Goal: Answer question/provide support

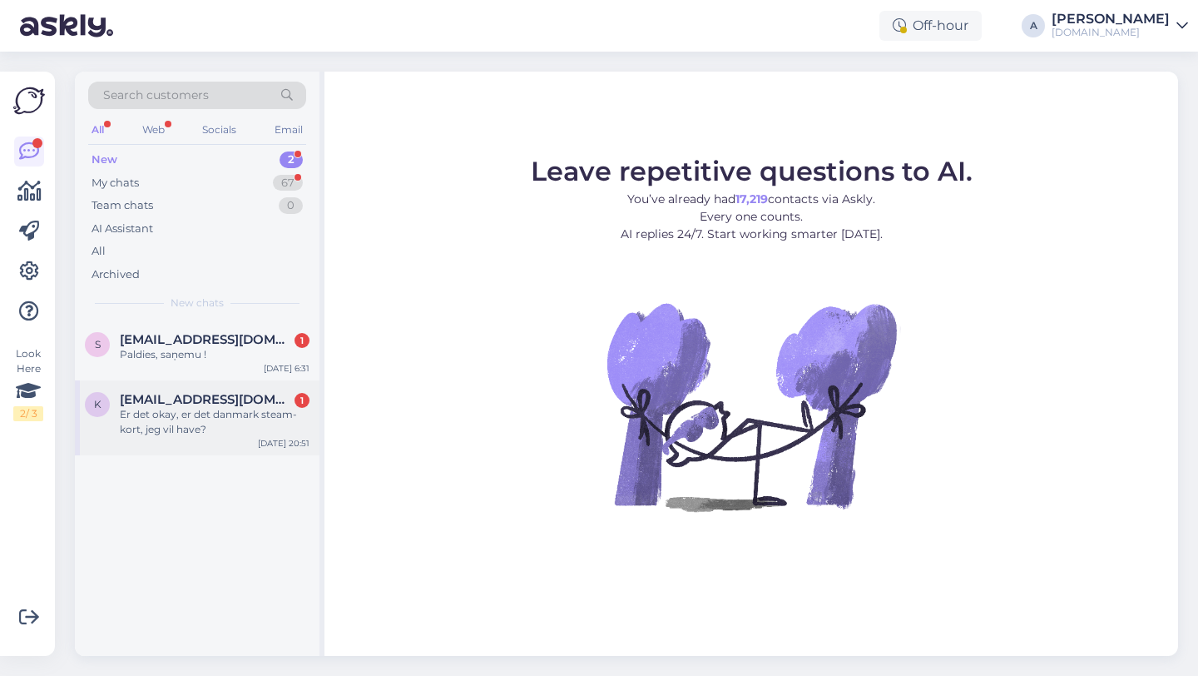
click at [262, 428] on div "Er det okay, er det danmark steam-kort, jeg vil have?" at bounding box center [215, 422] width 190 height 30
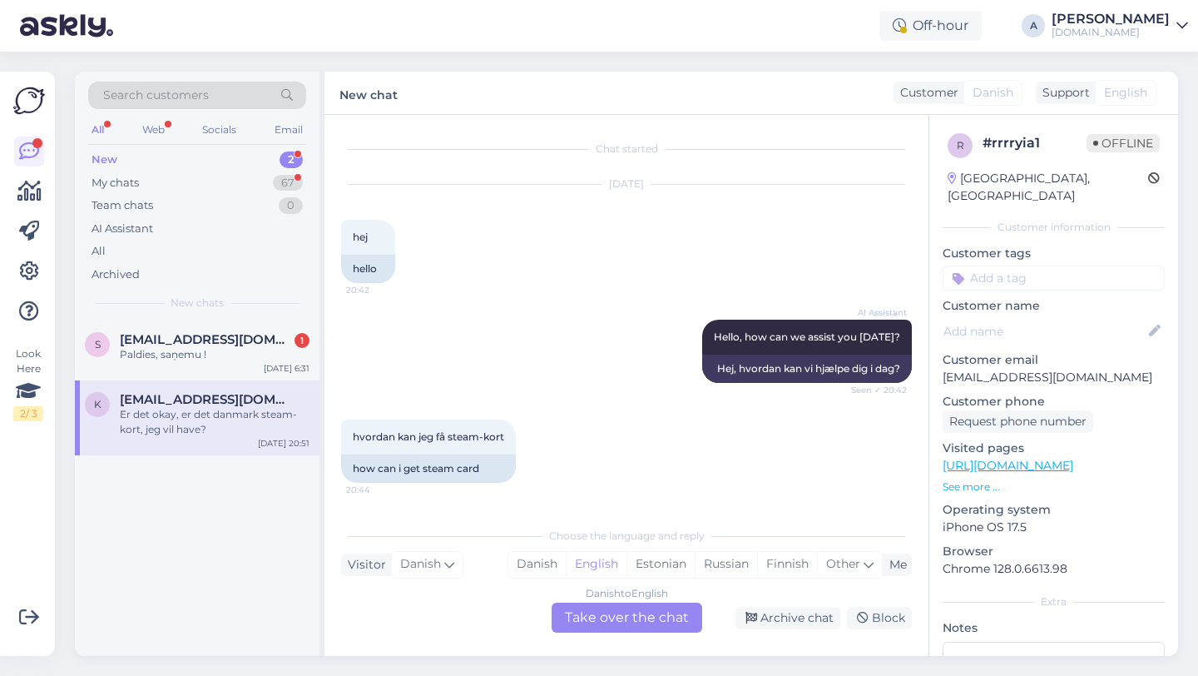
scroll to position [786, 0]
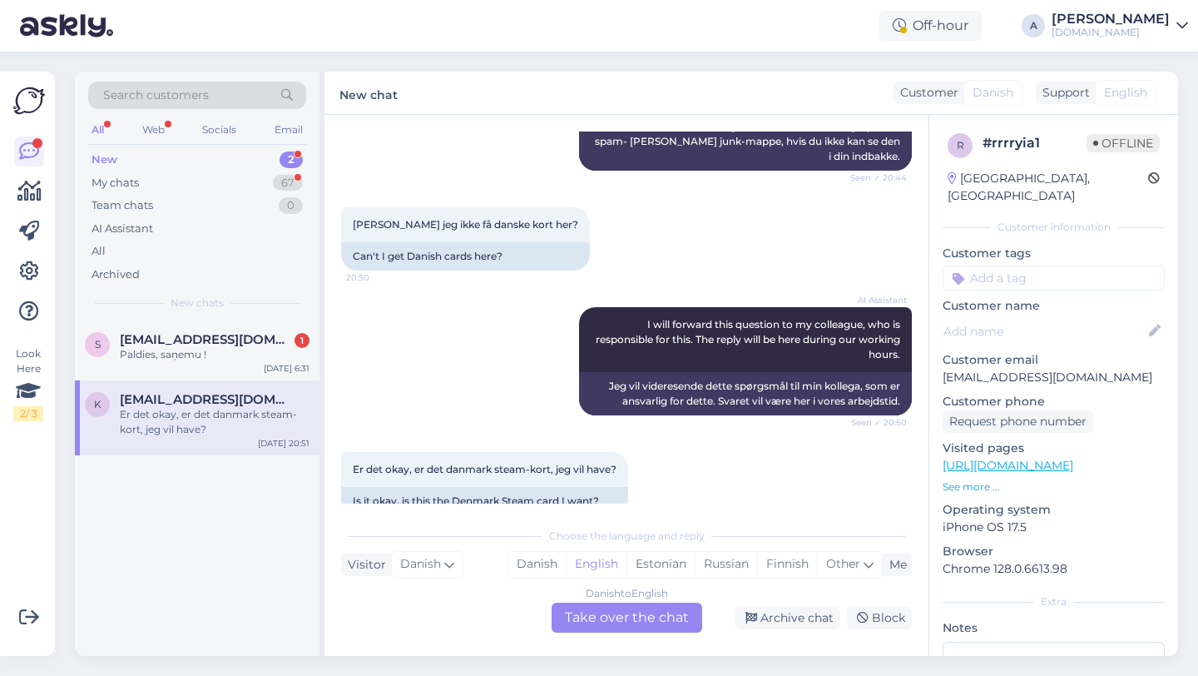
click at [614, 619] on div "Danish to English Take over the chat" at bounding box center [627, 617] width 151 height 30
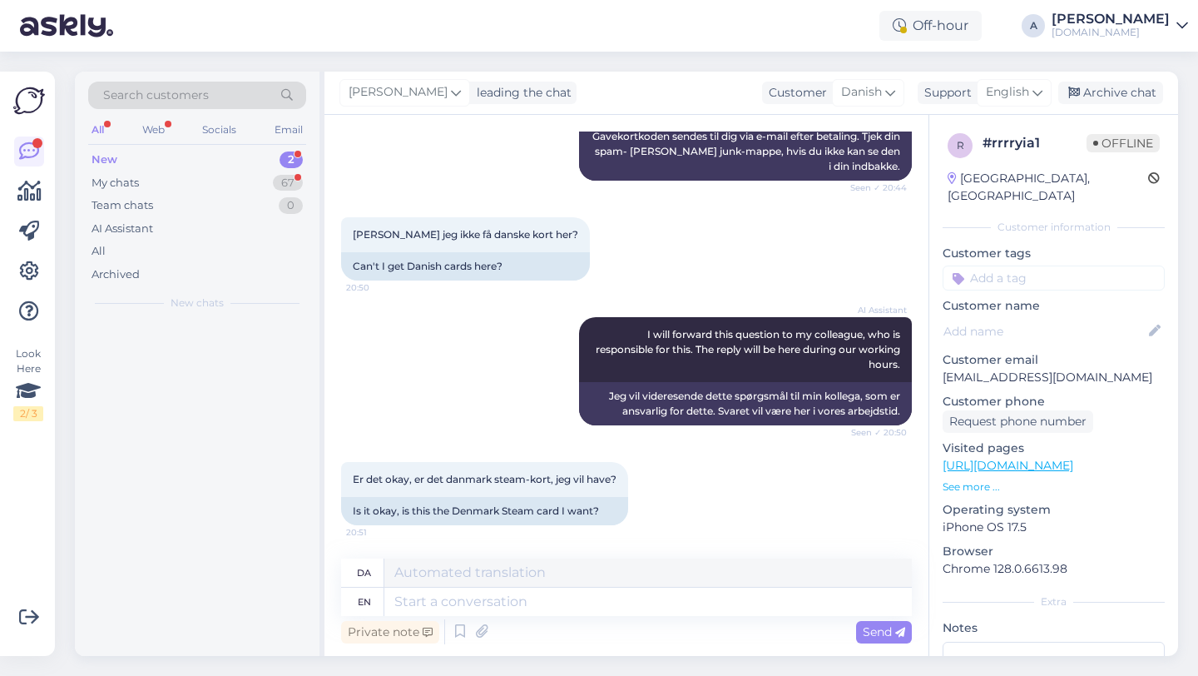
scroll to position [746, 0]
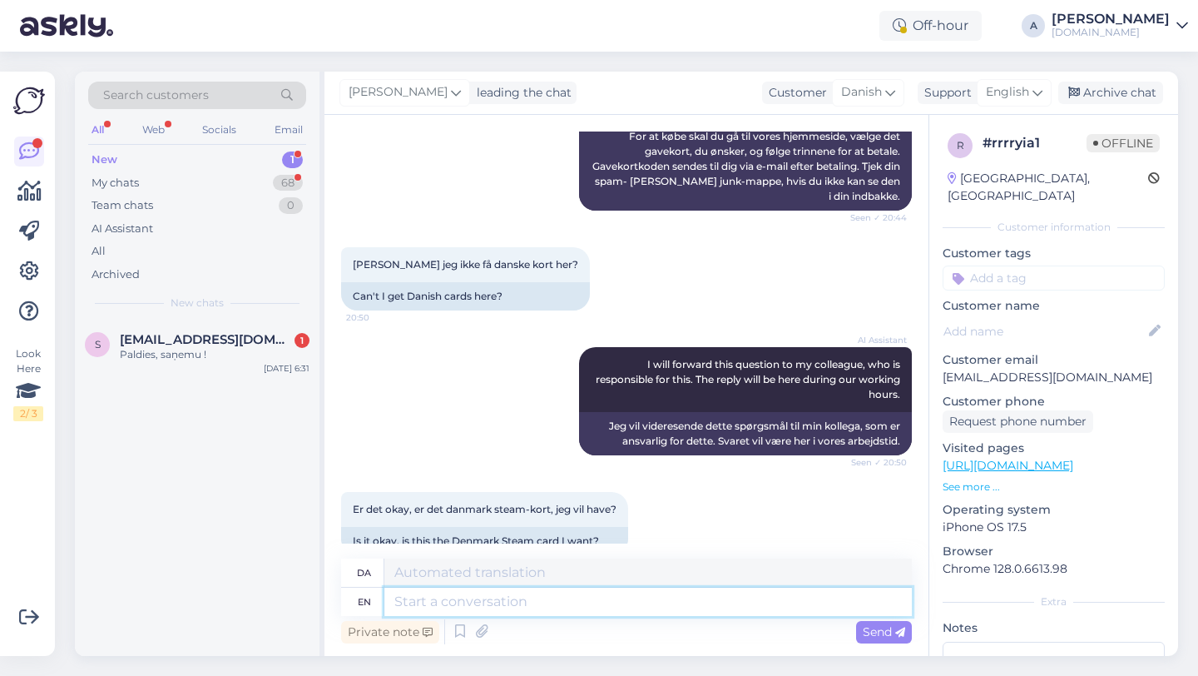
click at [513, 601] on textarea at bounding box center [648, 601] width 528 height 28
type textarea "Hey there"
type textarea "Hej"
type textarea "Hey there!"
type textarea "Hej der!"
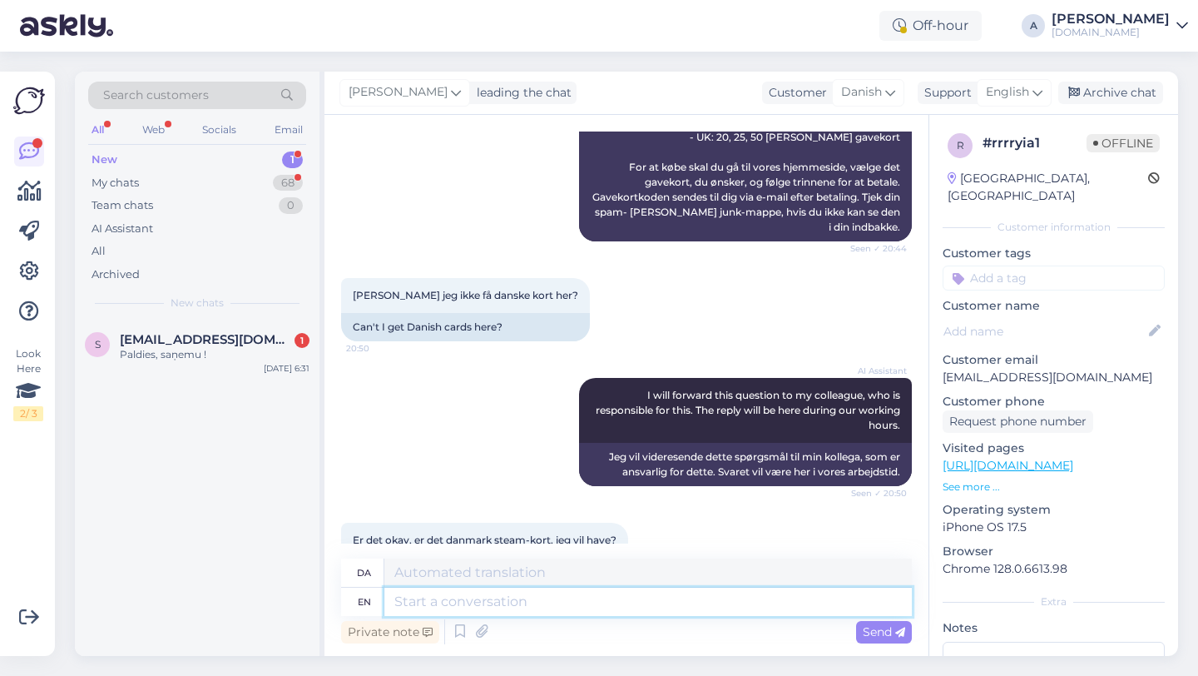
scroll to position [881, 0]
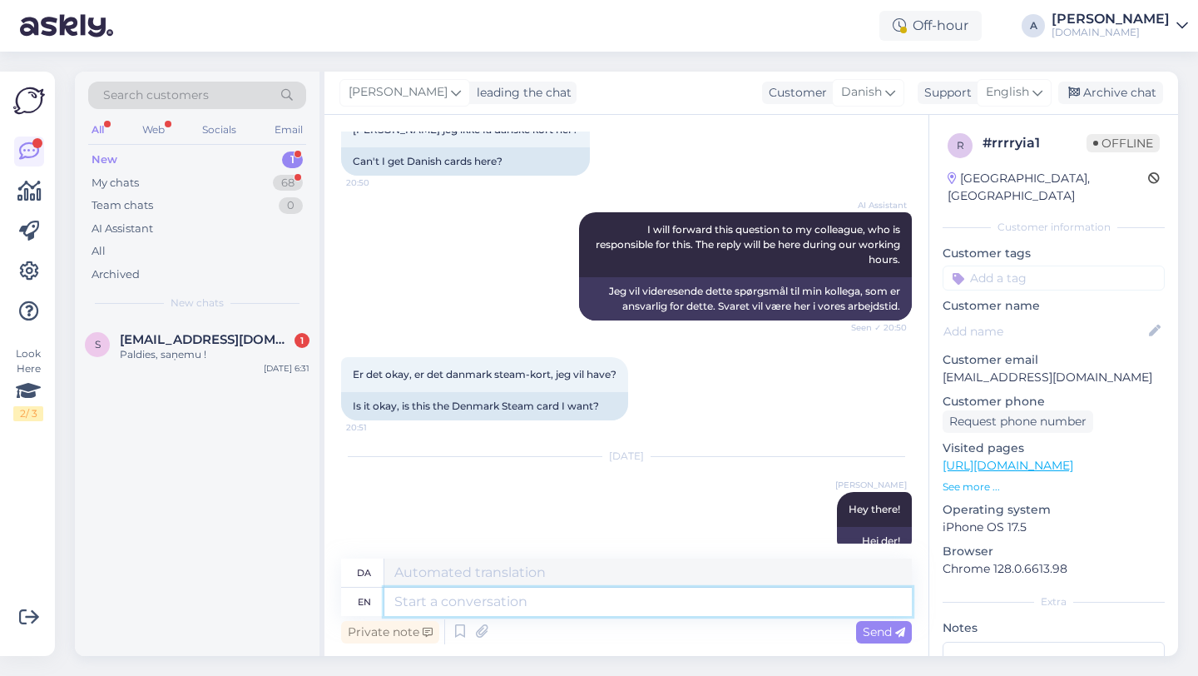
click at [522, 600] on textarea at bounding box center [648, 601] width 528 height 28
paste textarea "I would recommend you look at the products we have available."
type textarea "I would recommend you look at the products we have available."
type textarea "Jeg vil anbefale dig at kigge på de produkter, vi har til rådighed."
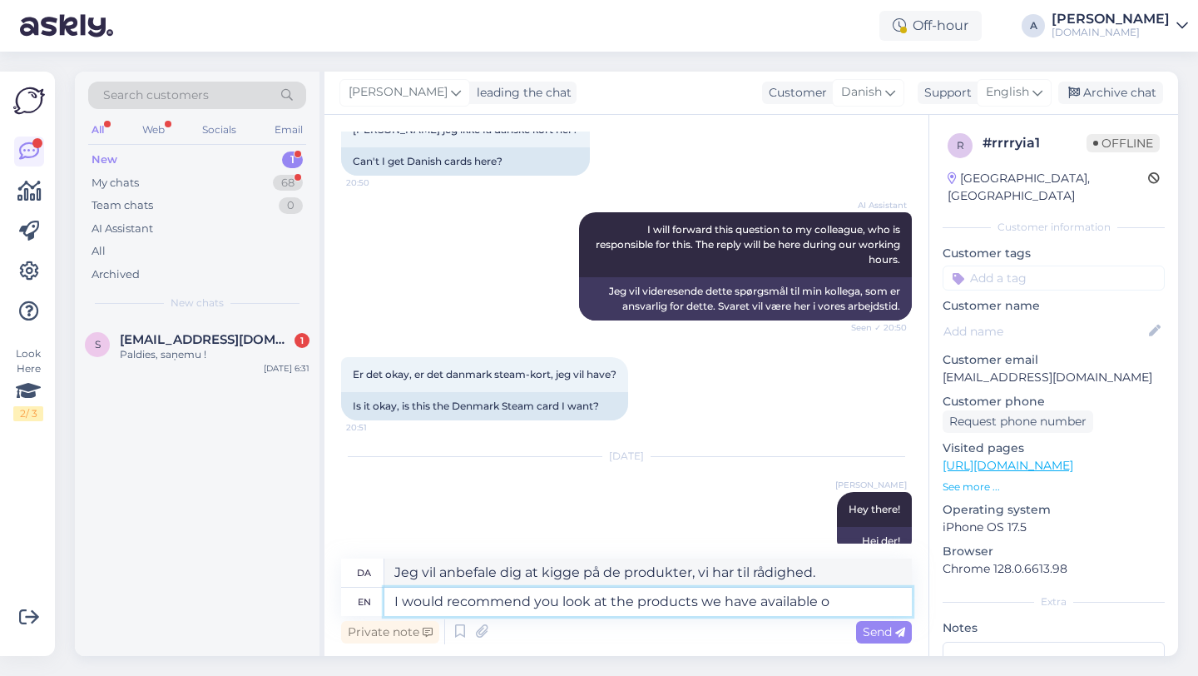
type textarea "I would recommend you look at the products we have available on"
type textarea "Jeg vil anbefale dig at se på de produkter, vi har til rådighed"
type textarea "I would recommend you look at the products we have available on the"
type textarea "Jeg vil anbefale dig at kigge på de produkter, vi har tilgængelige på"
type textarea "I would recommend you look at the products we have available on the site."
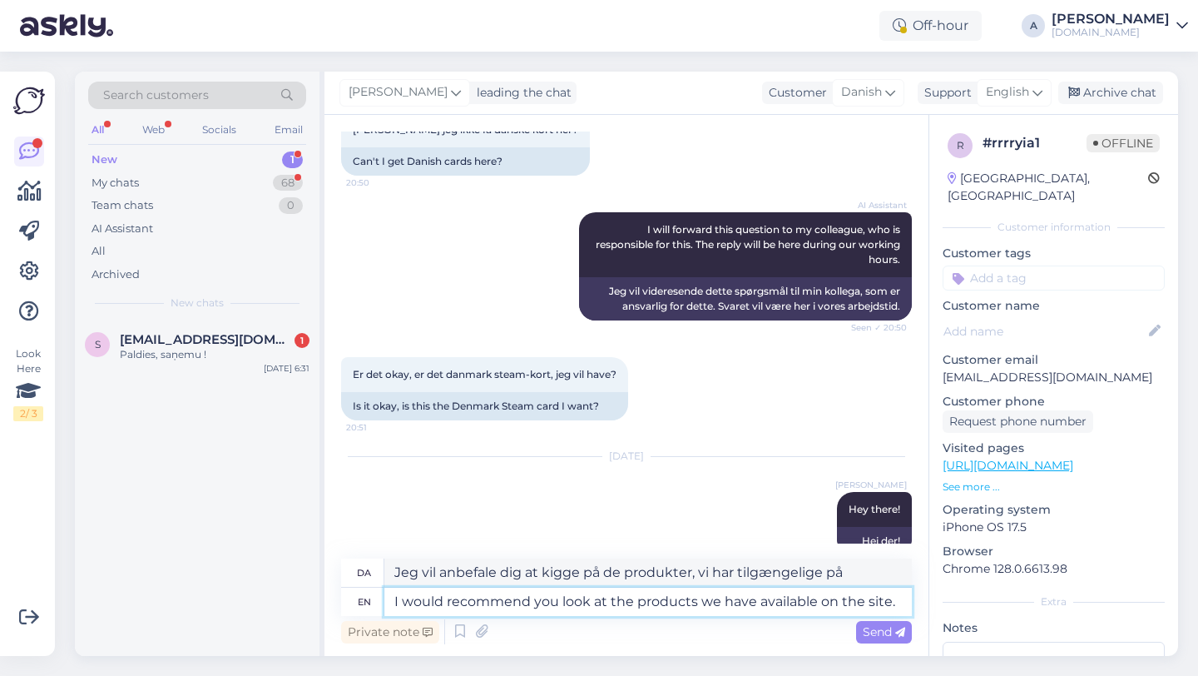
type textarea "Jeg vil anbefale dig at se på de produkter, vi har tilgængelige på siden."
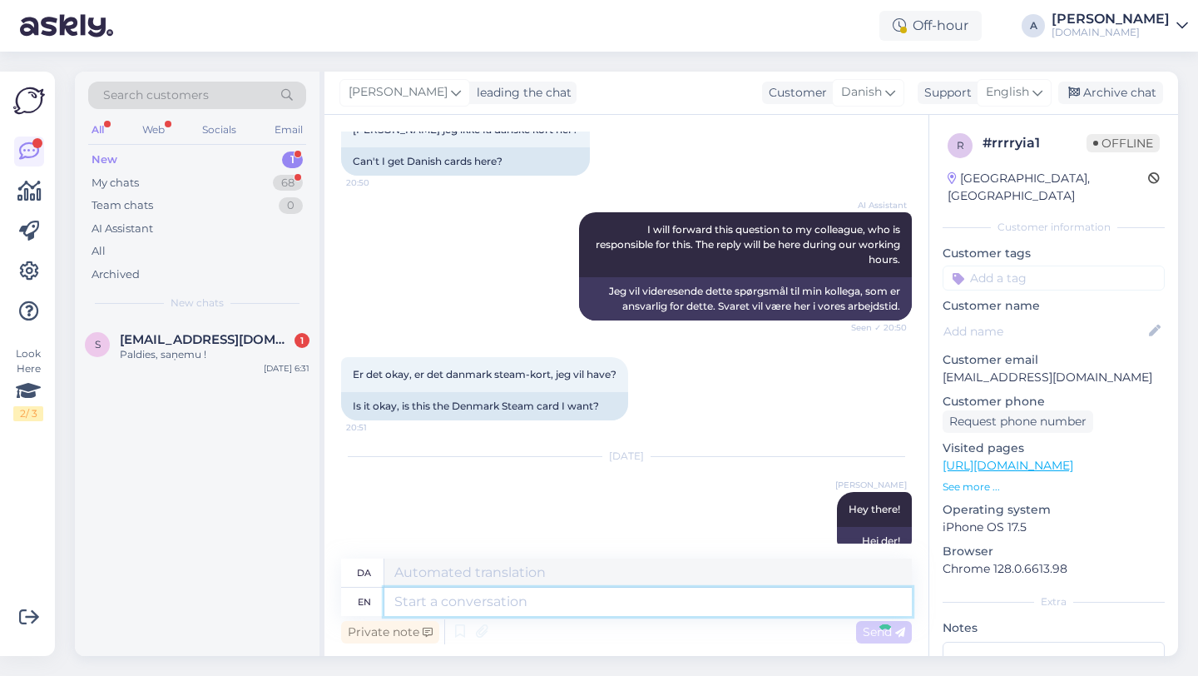
scroll to position [1011, 0]
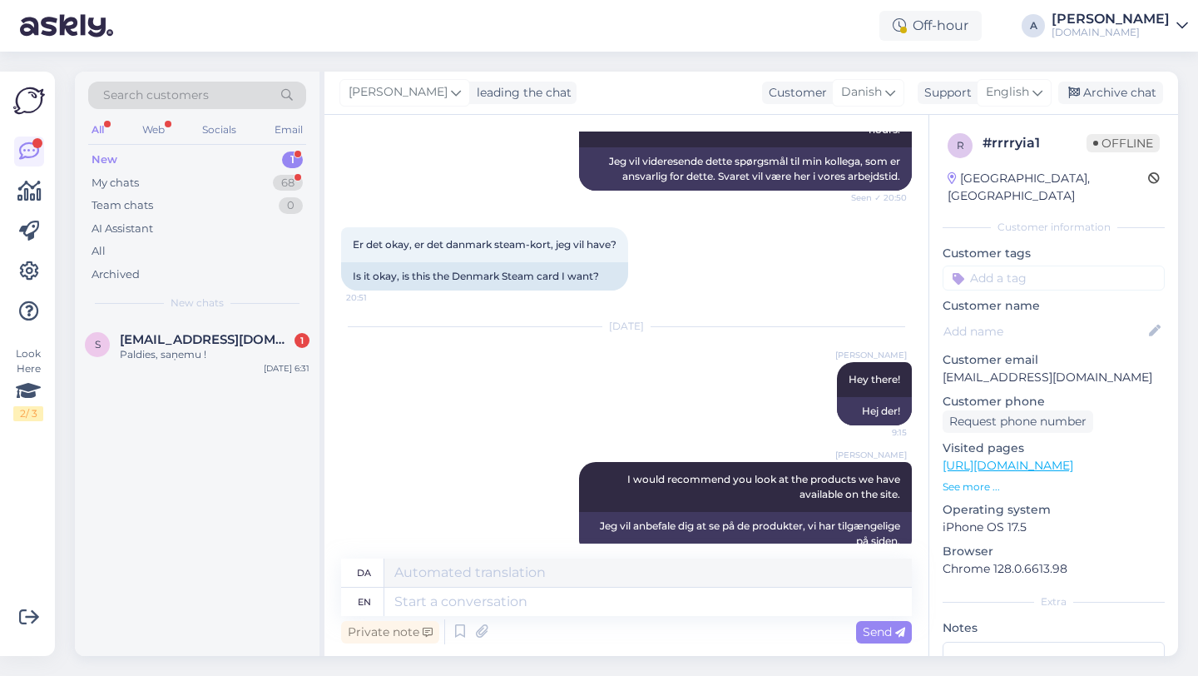
click at [983, 265] on input at bounding box center [1054, 277] width 222 height 25
type input "other"
click at [1078, 314] on div "Other" at bounding box center [1079, 322] width 46 height 17
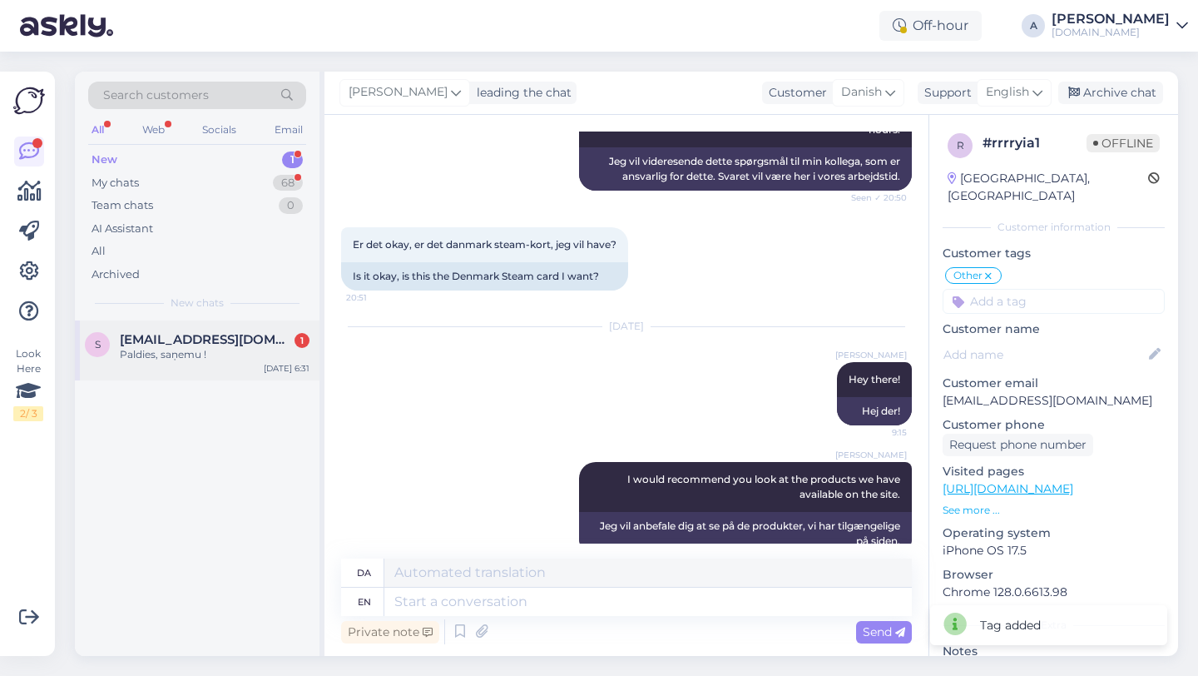
click at [201, 333] on span "sanita38@inbox.lv" at bounding box center [206, 339] width 173 height 15
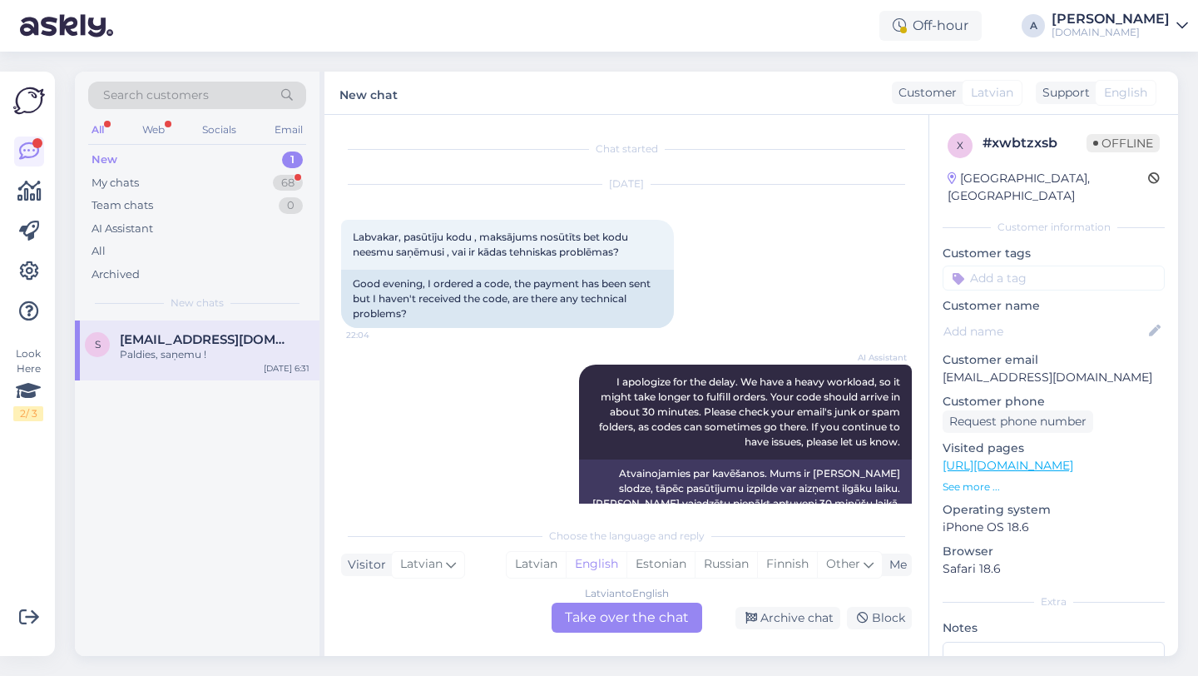
scroll to position [212, 0]
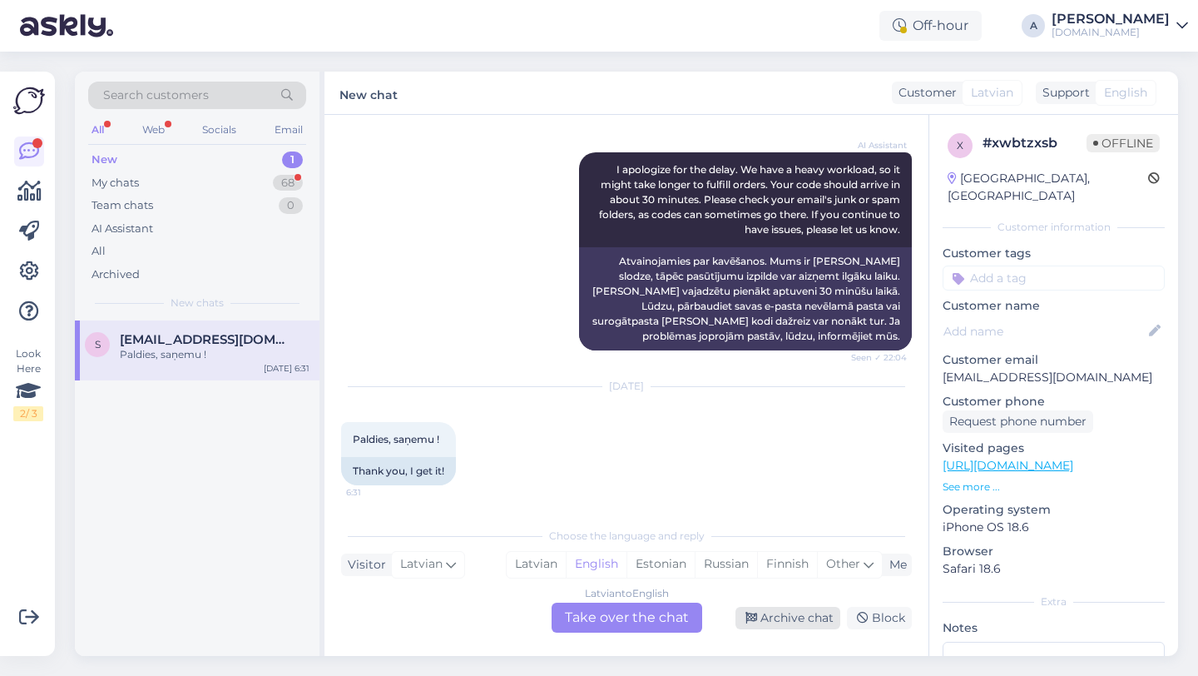
click at [811, 621] on div "Archive chat" at bounding box center [788, 618] width 105 height 22
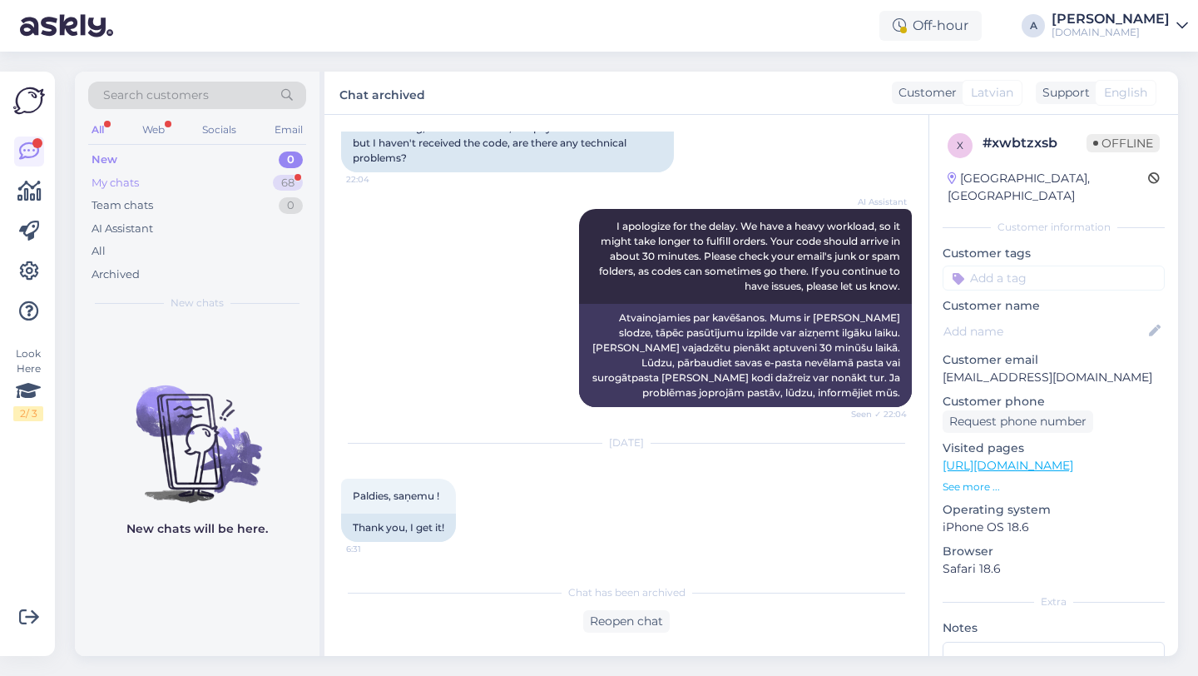
click at [259, 172] on div "My chats 68" at bounding box center [197, 182] width 218 height 23
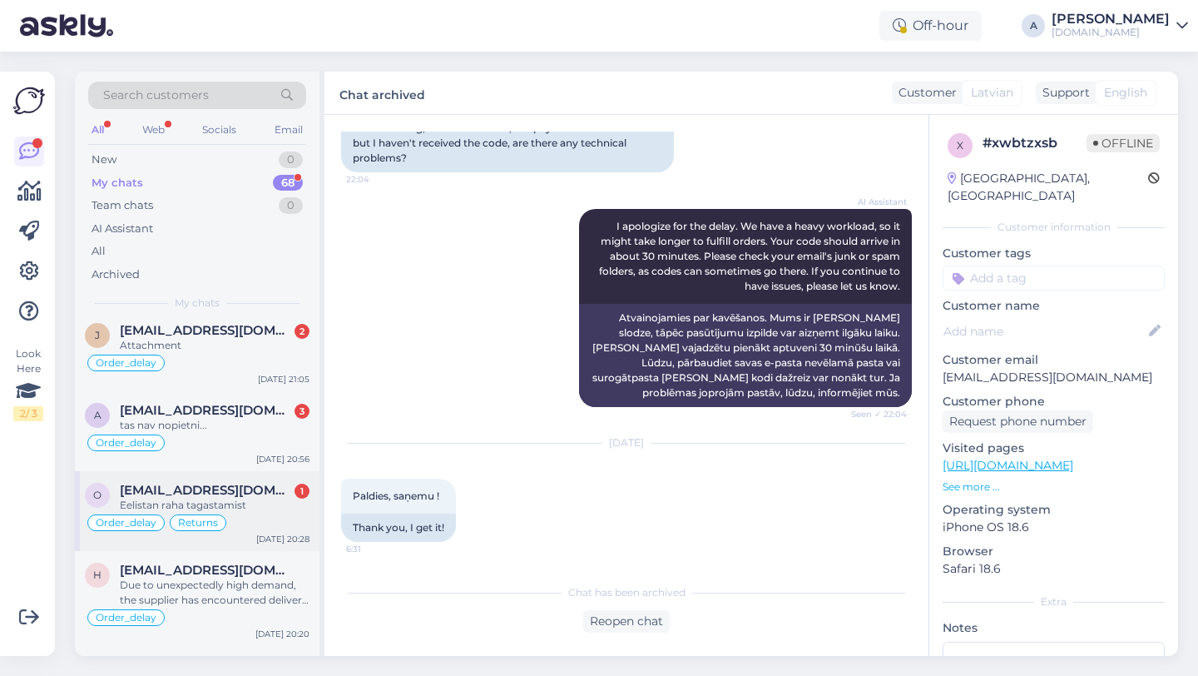
scroll to position [301, 0]
click at [268, 510] on div "Order_delay Returns" at bounding box center [197, 520] width 225 height 20
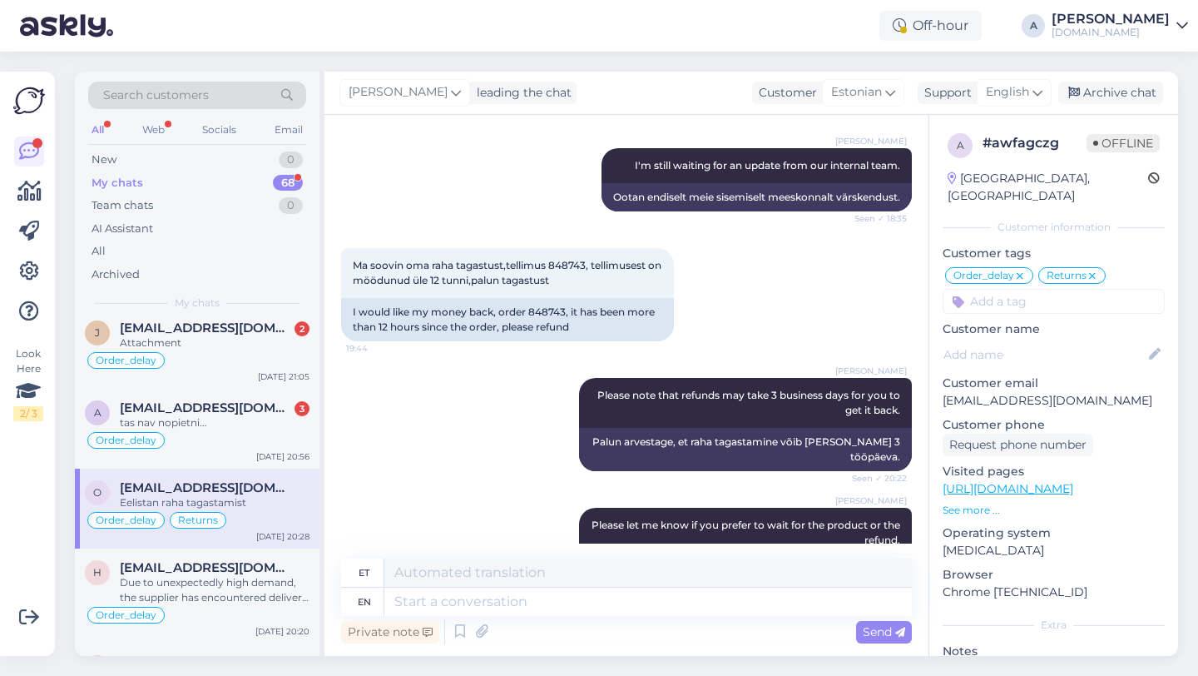
scroll to position [2398, 0]
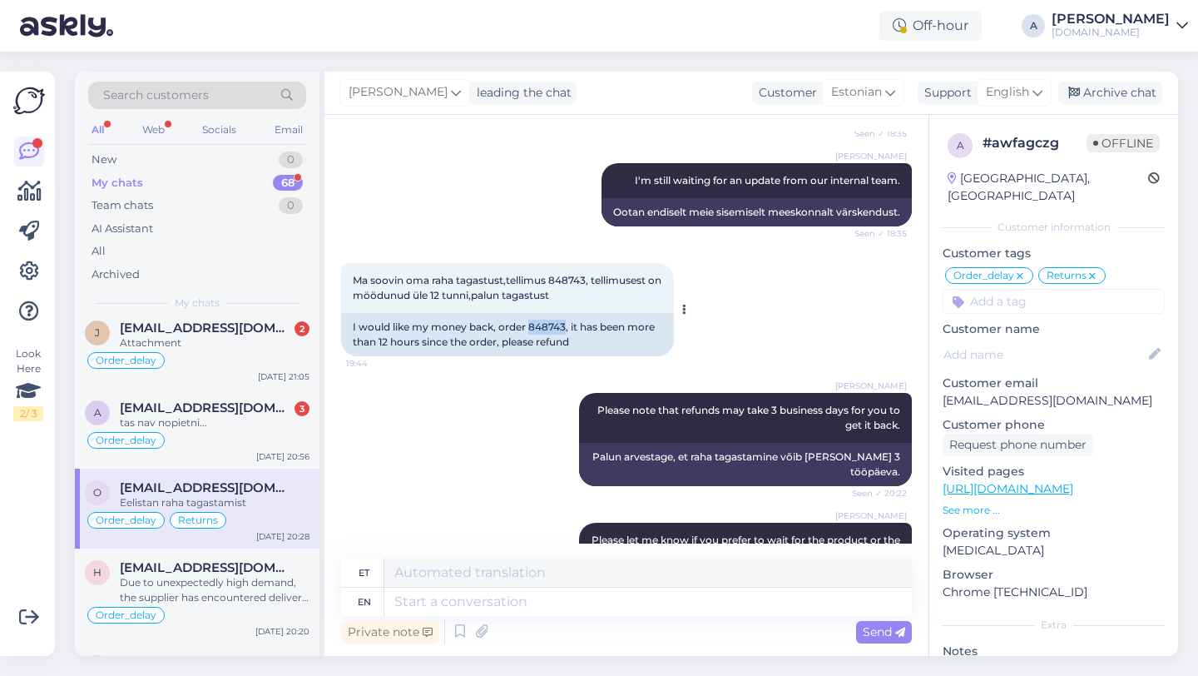
drag, startPoint x: 566, startPoint y: 309, endPoint x: 530, endPoint y: 308, distance: 35.8
click at [530, 313] on div "I would like my money back, order 848743, it has been more than 12 hours since …" at bounding box center [507, 334] width 333 height 43
copy div "848743"
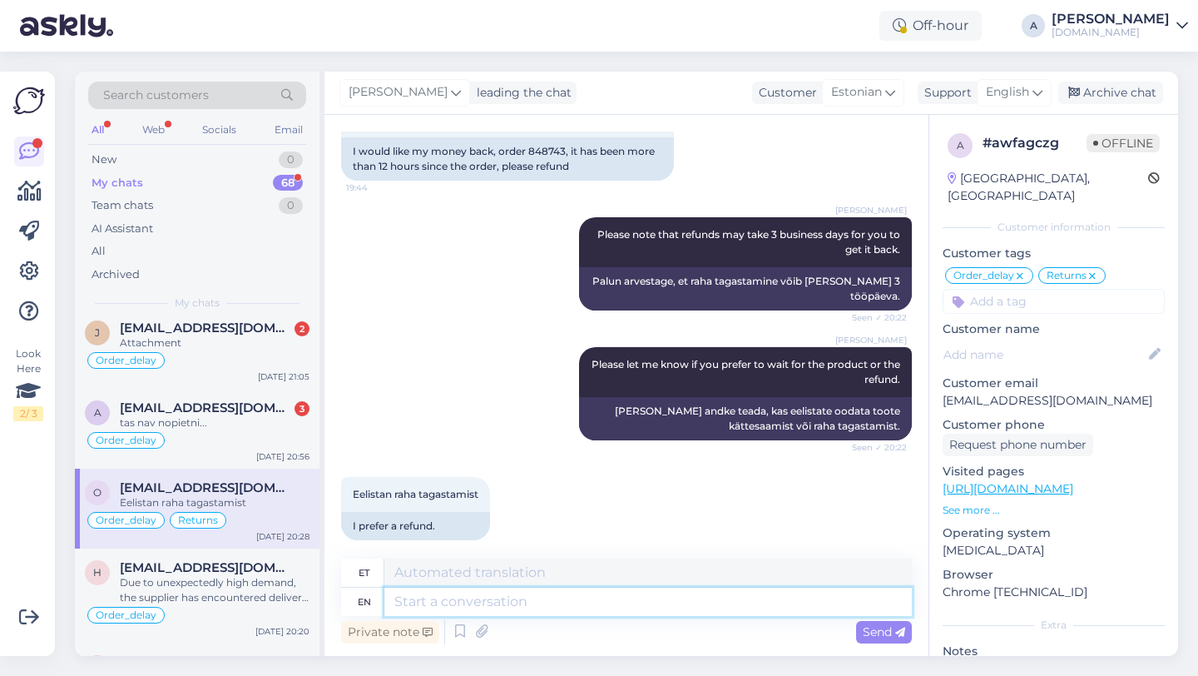
click at [438, 602] on textarea at bounding box center [648, 601] width 528 height 28
type textarea "Allow m"
type textarea "Luba"
type textarea "Allow me t"
type textarea "Lubage mul"
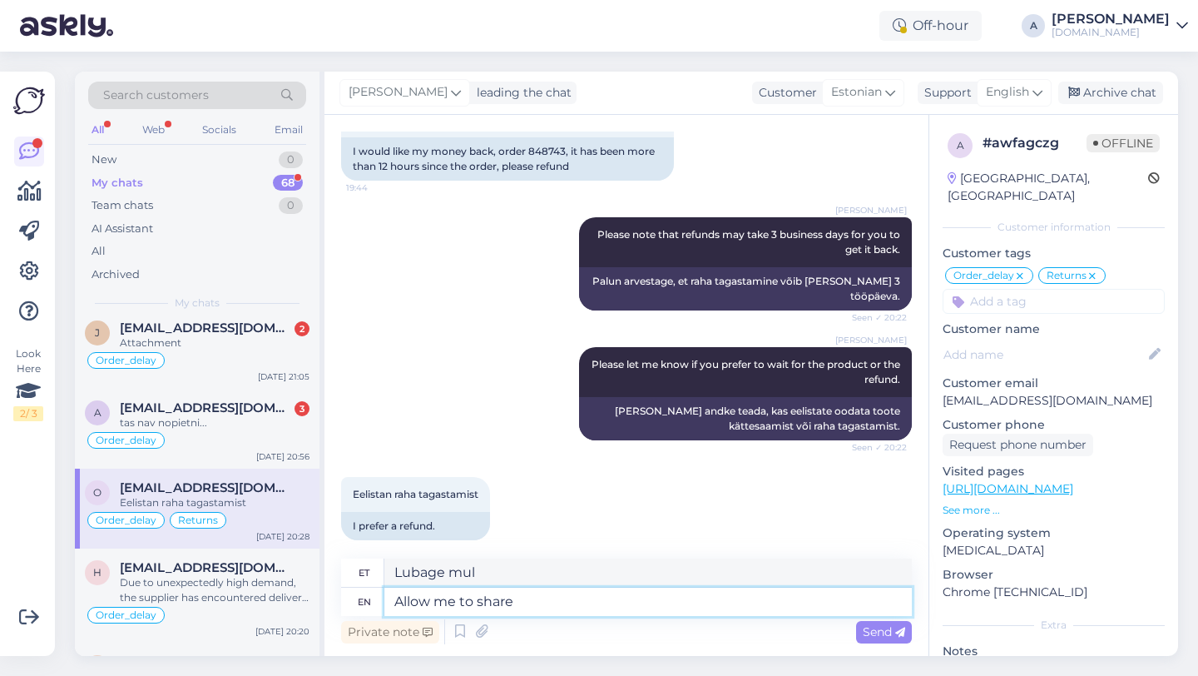
type textarea "Allow me to share"
type textarea "Lubage mul jagada"
type textarea "Allow me to share your"
type textarea "Lubage mul jagada teie"
type textarea "Allow me to share your request"
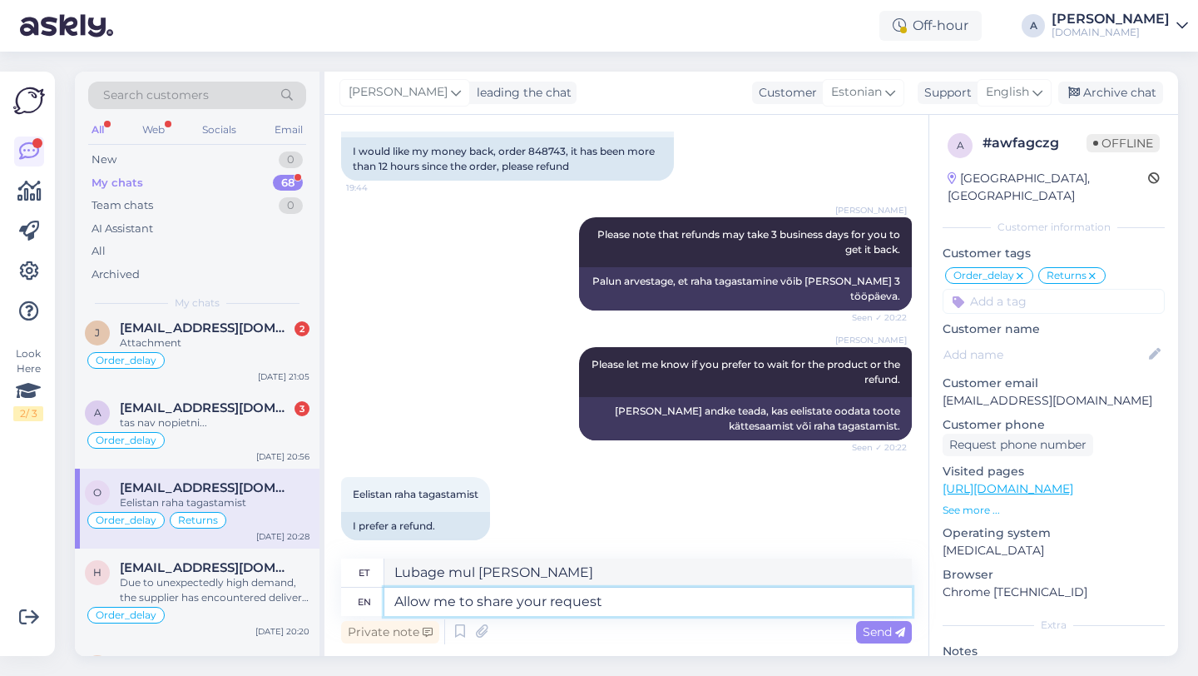
type textarea "Lubage mul teie palvet jagada"
type textarea "Allow me to share your request with our i"
type textarea "Lubage mul jagada teie palvet meiega"
type textarea "Allow me to share your request with our internal te"
type textarea "Lubage mul jagada teie palvet meie siseringiga"
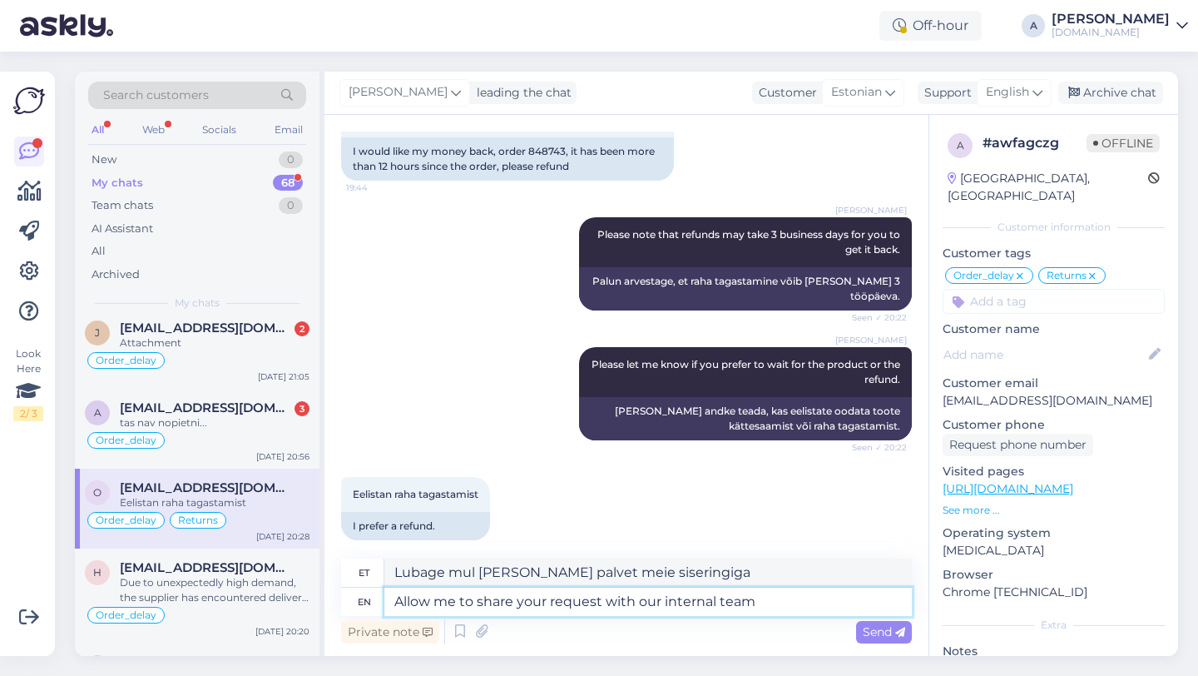
type textarea "Allow me to share your request with our internal team"
type textarea "Lubage mul jagada teie soovi meie sisemise meeskonnaga"
type textarea "Allow me to share your request with our internal team."
type textarea "Lubage mul jagada teie soovi meie sisemise meeskonnaga."
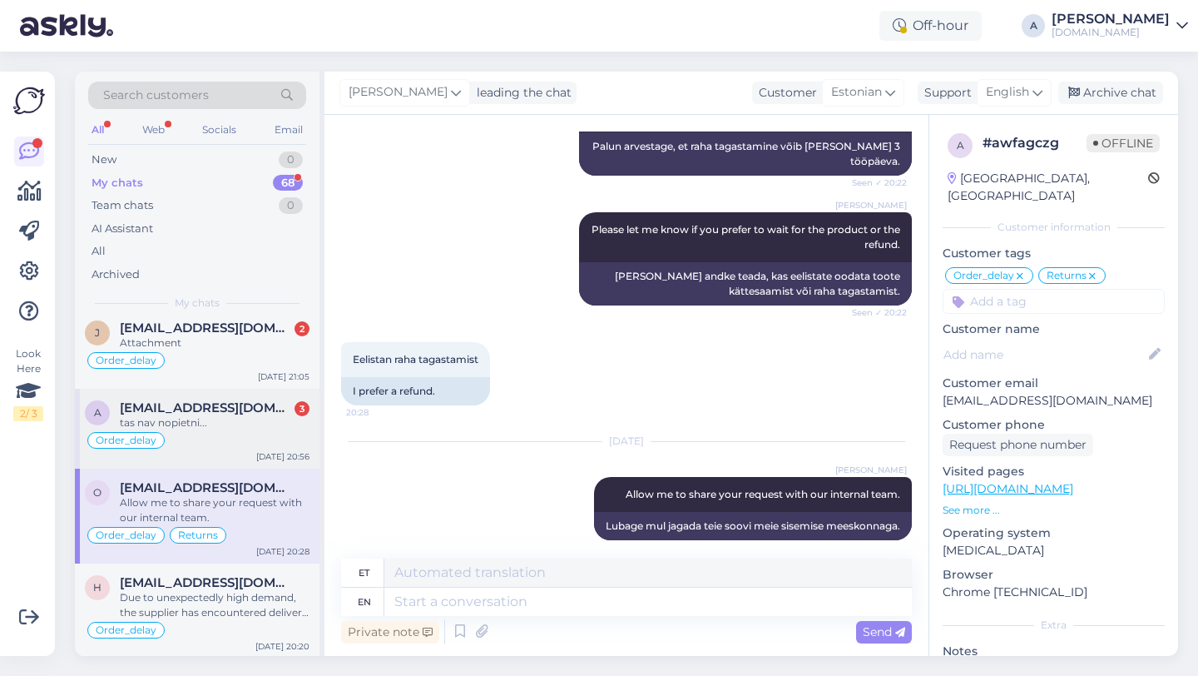
click at [182, 407] on span "[EMAIL_ADDRESS][DOMAIN_NAME]" at bounding box center [206, 407] width 173 height 15
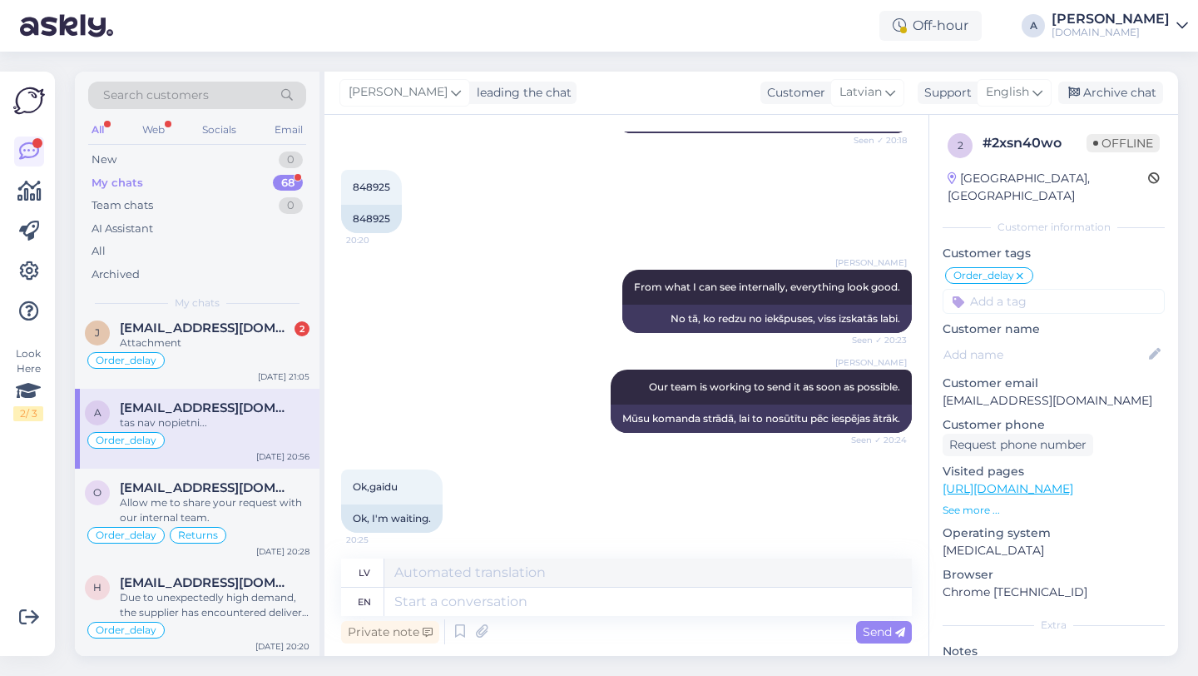
scroll to position [577, 0]
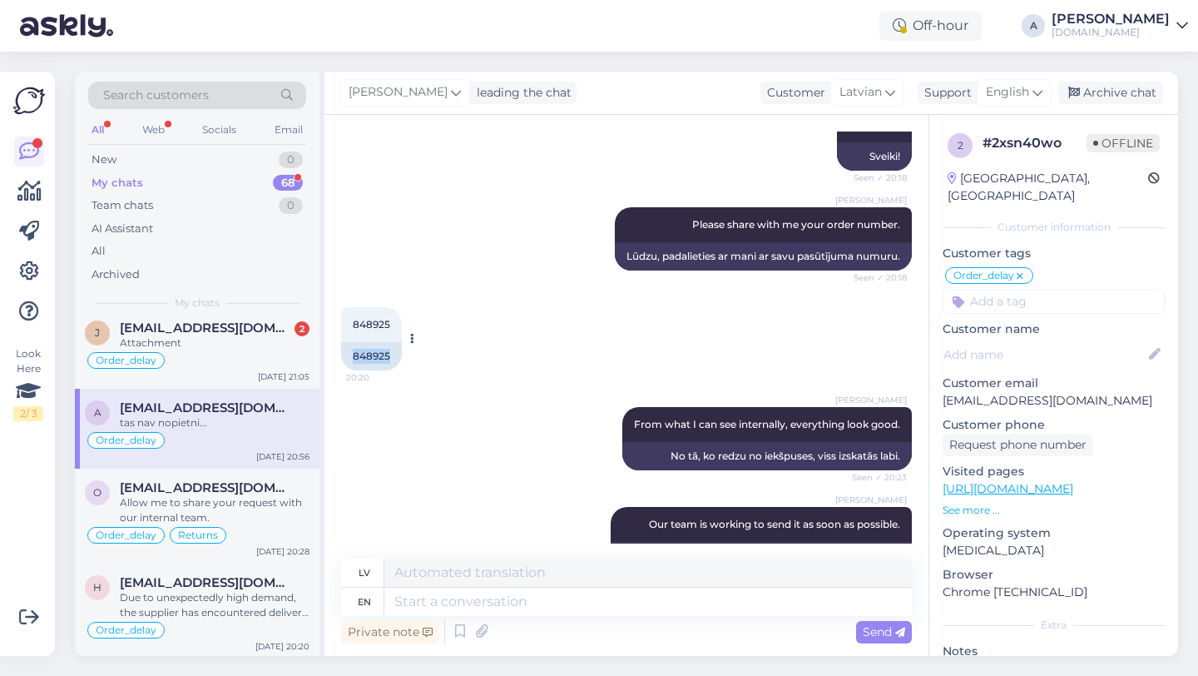
drag, startPoint x: 394, startPoint y: 354, endPoint x: 342, endPoint y: 354, distance: 52.4
click at [342, 354] on div "848925" at bounding box center [371, 356] width 61 height 28
copy div "848925"
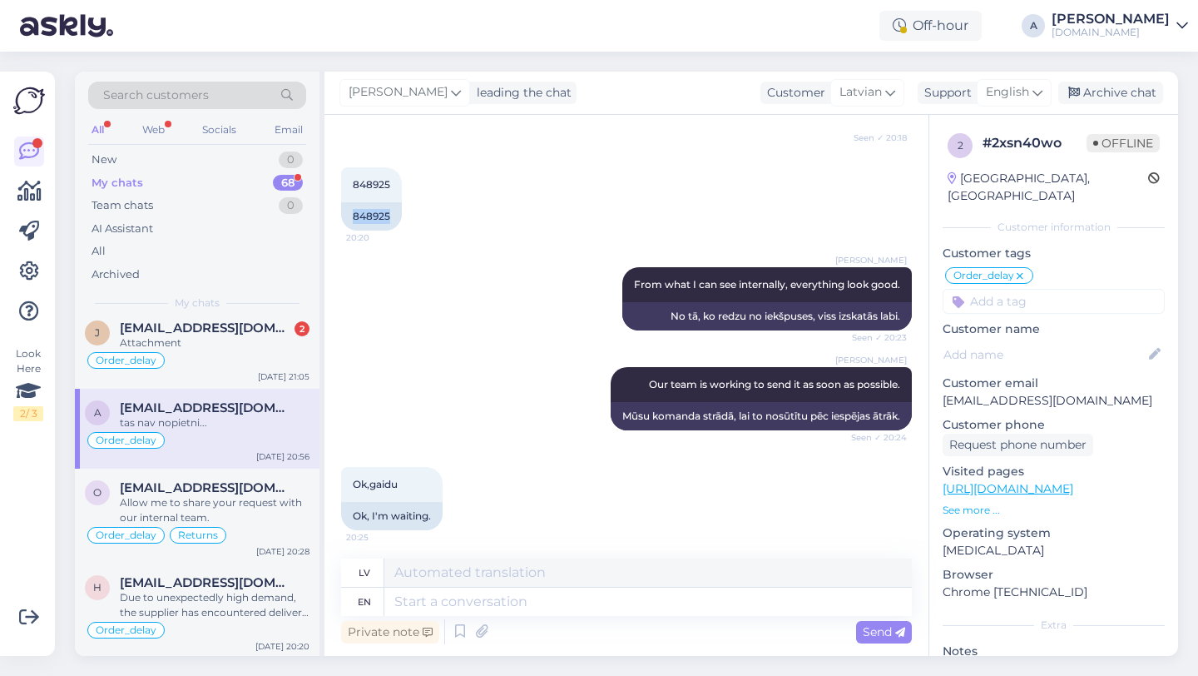
scroll to position [1051, 0]
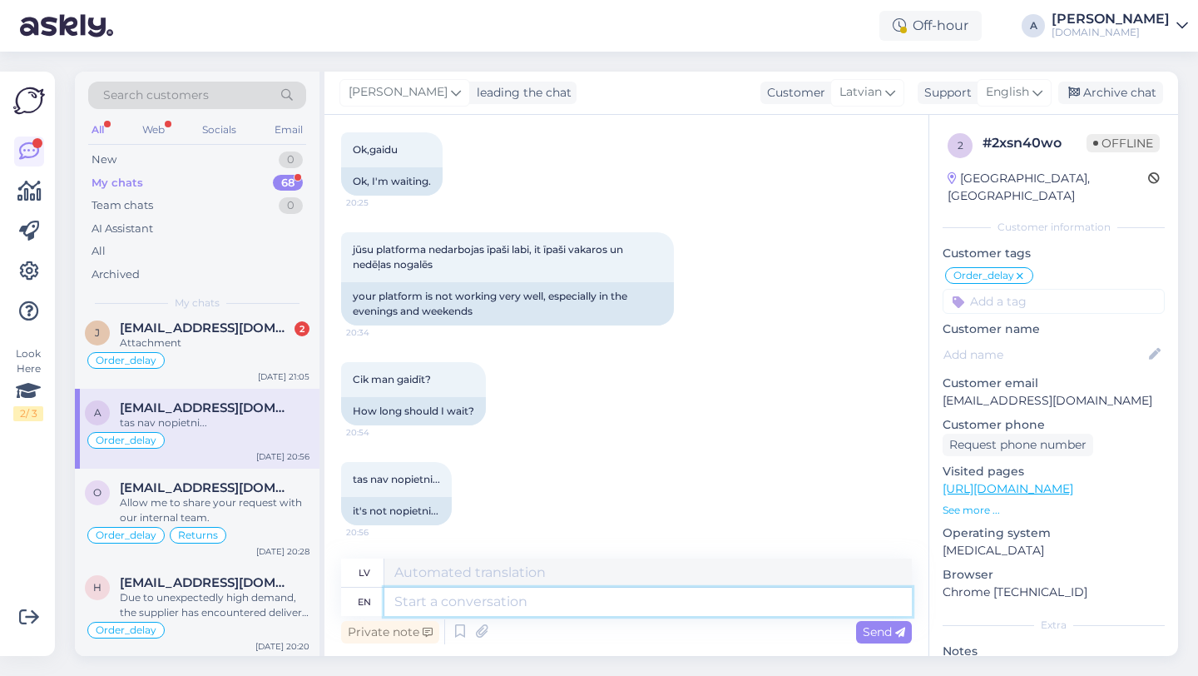
click at [488, 603] on textarea at bounding box center [648, 601] width 528 height 28
type textarea "I c"
type textarea "Es"
type textarea "I can"
type textarea "Es varu"
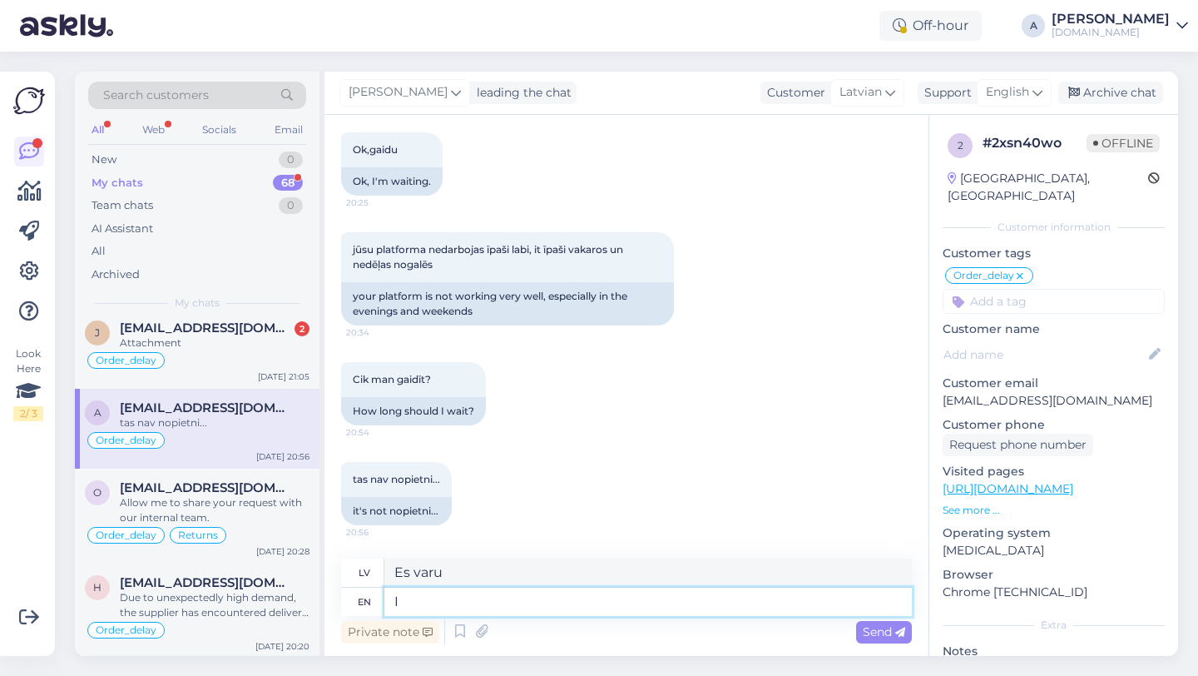
type textarea "I"
type textarea "Es"
type textarea "Thanks"
type textarea "Paldies"
type textarea "Thanks for"
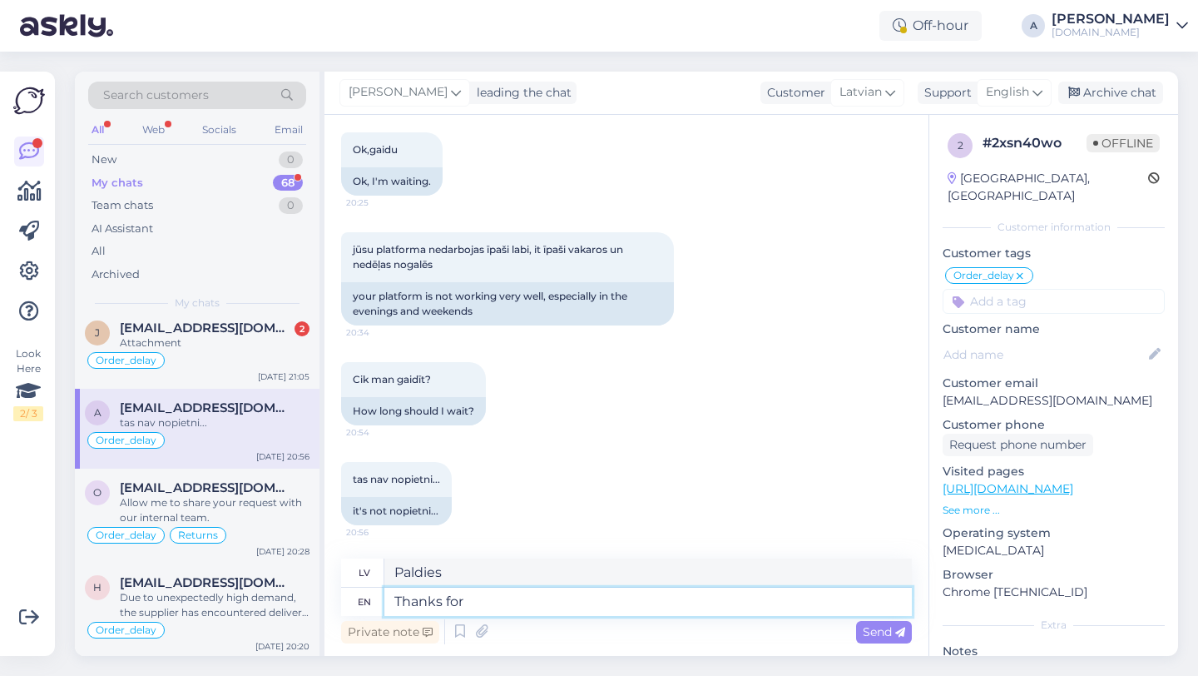
type textarea "Paldies par"
type textarea "Thanks for being"
type textarea "Paldies, ka esi"
type textarea "Thanks for being so p"
type textarea "Paldies, ka esi tāds"
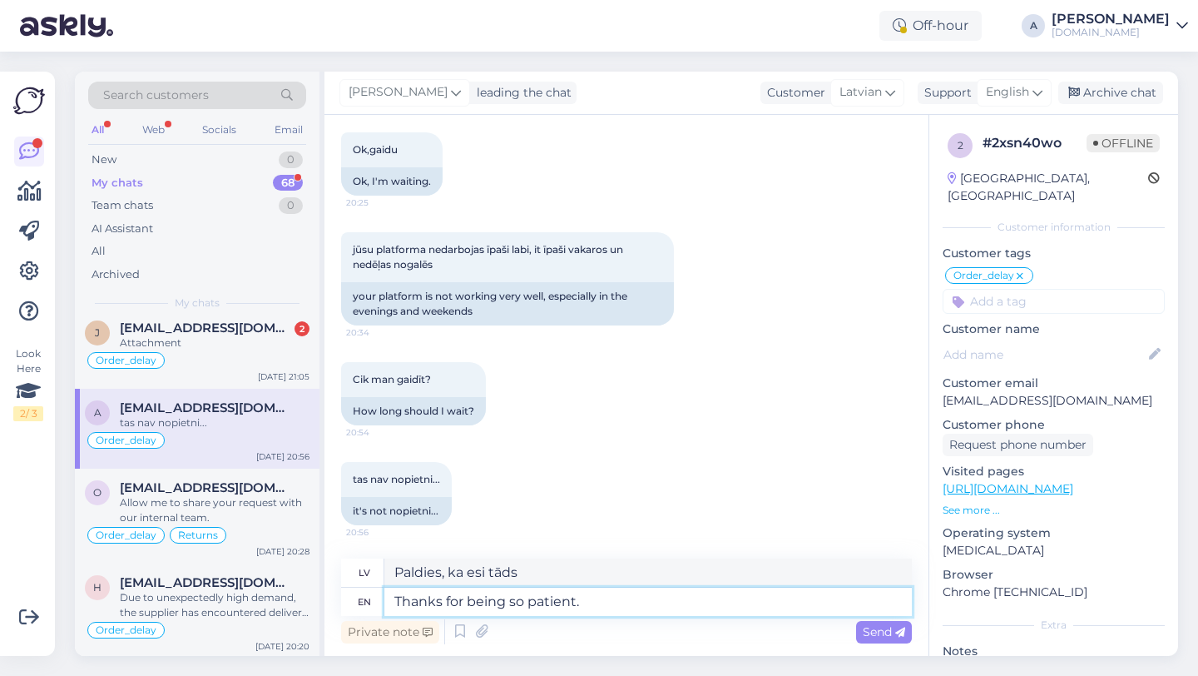
type textarea "Thanks for being so patient."
type textarea "Paldies par pacietību."
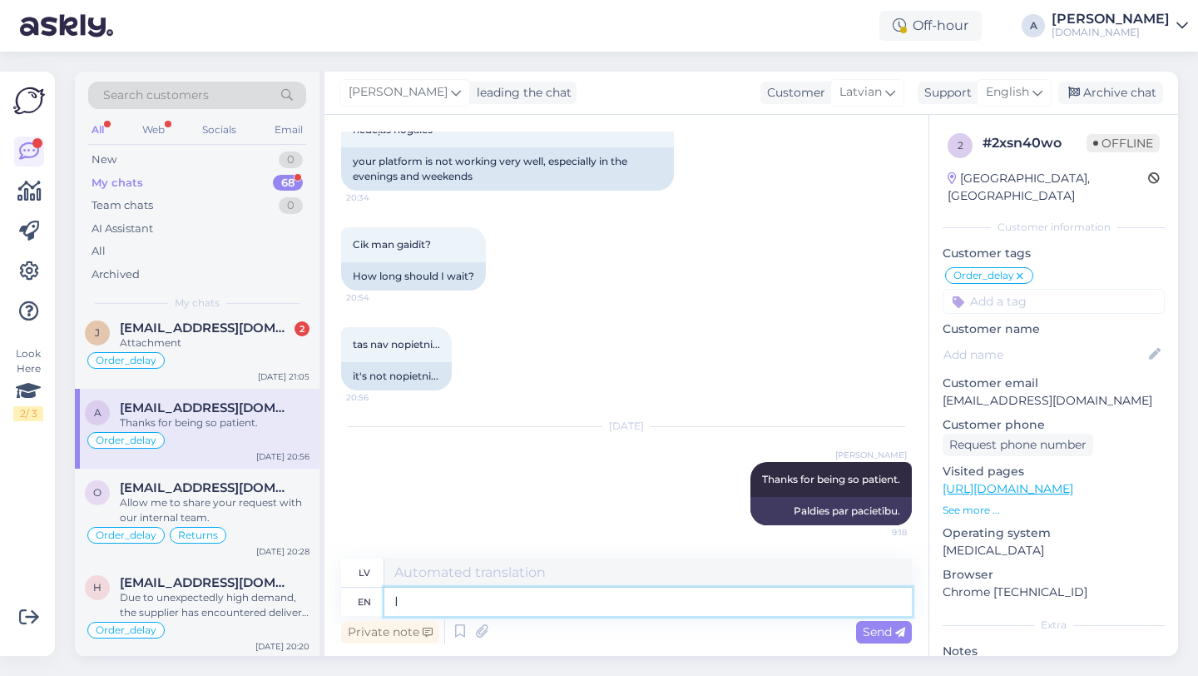
type textarea "I c"
type textarea "Es"
type textarea "I can s"
type textarea "Es varu"
type textarea "I can see i"
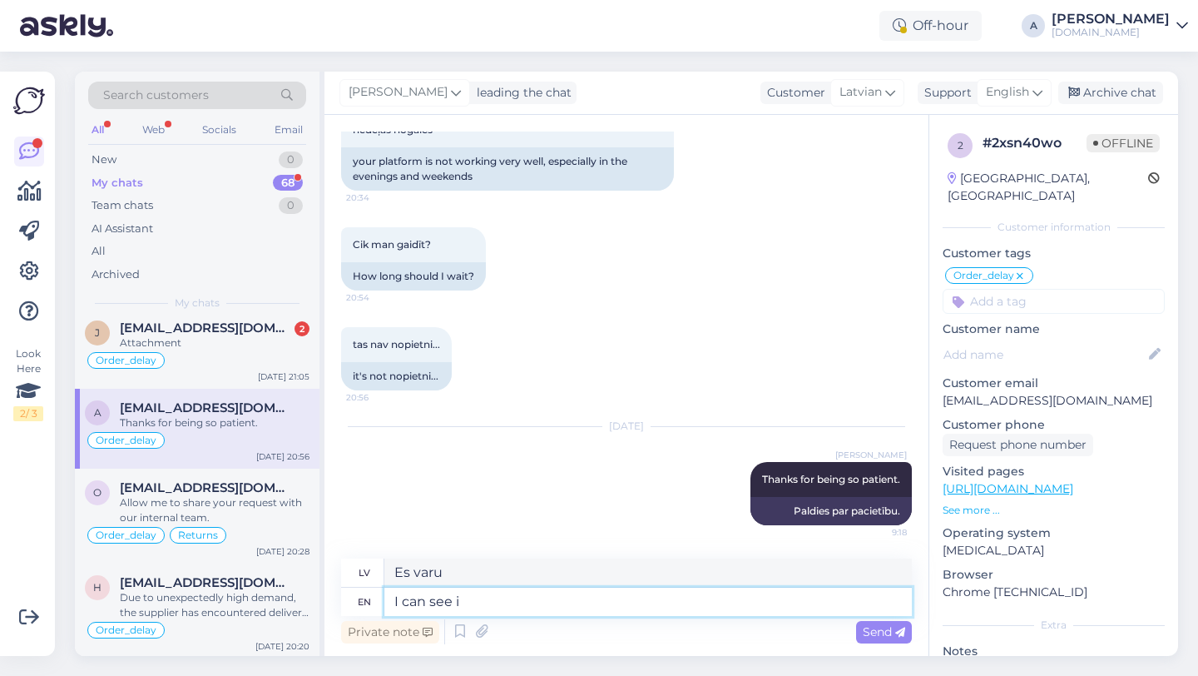
type textarea "Es redzu"
type textarea "I can see internally t"
type textarea "Es varu redzēt iekšēji"
type textarea "I can see internally that"
type textarea "Es to varu redzēt iekšēji"
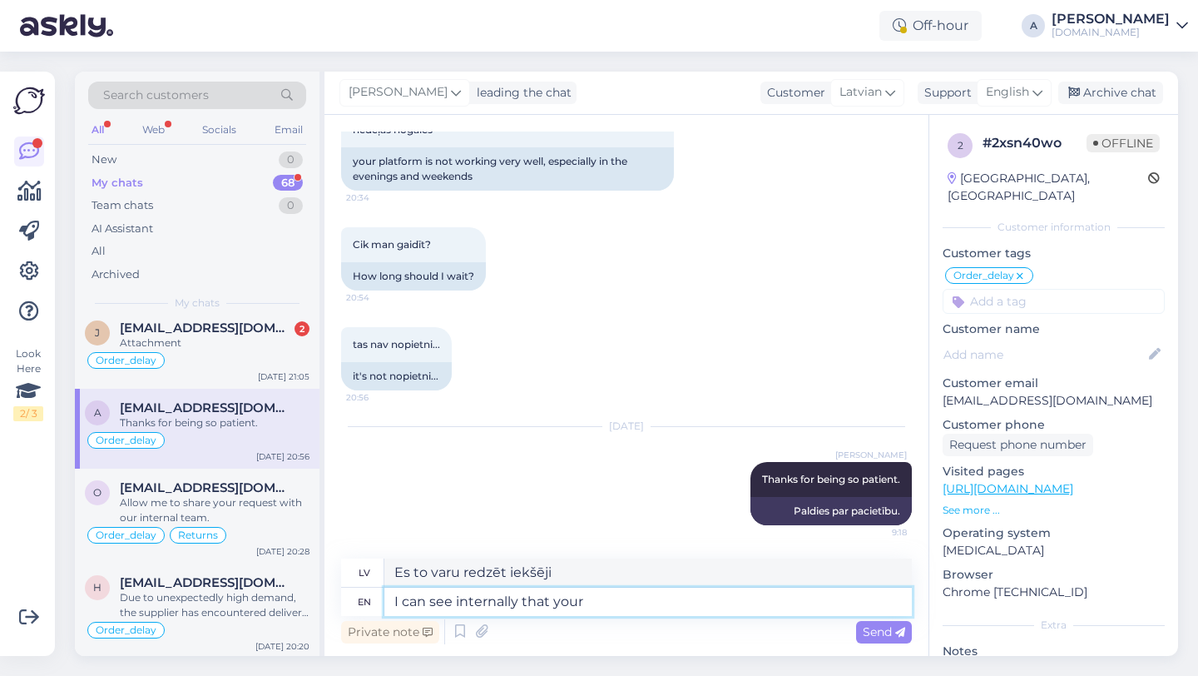
type textarea "I can see internally that your o"
type textarea "Es iekšēji redzu, ka tavs"
type textarea "I can see internally that your order w"
type textarea "Es iekšēji redzu, ka jūsu pasūtījums"
type textarea "I can see internally that your order was co"
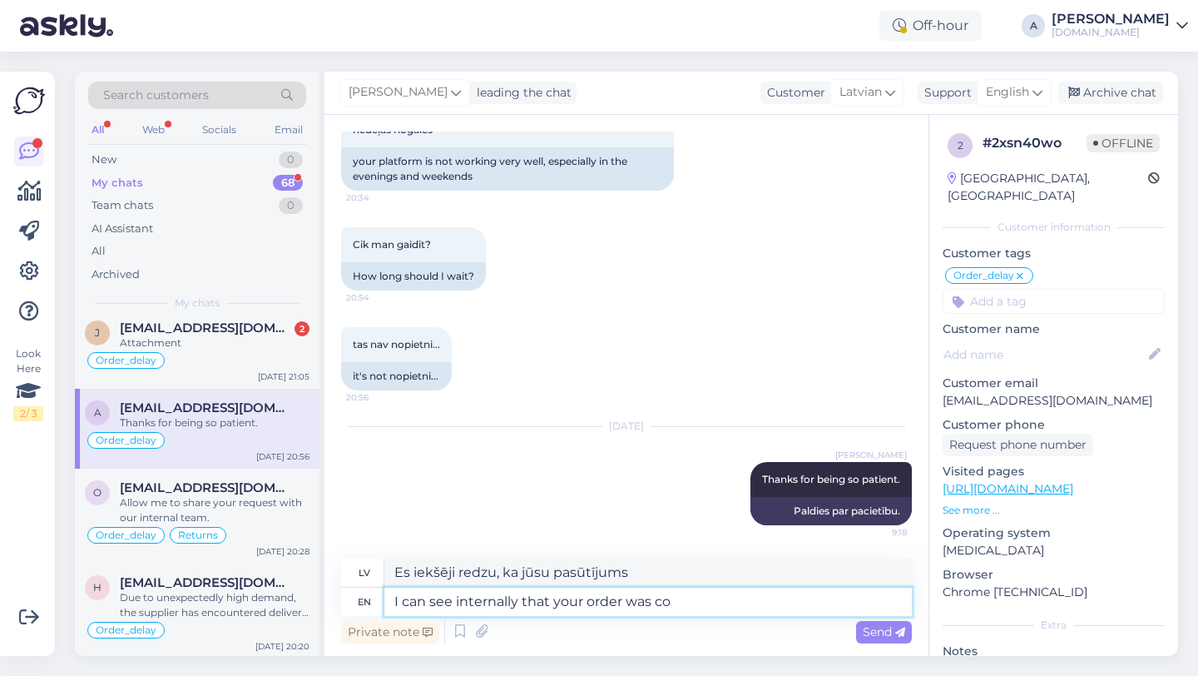
type textarea "Es iekšēji redzu, ka jūsu pasūtījums bija"
type textarea "I can see internally that your order was completed."
type textarea "Es iekšēji redzu, ka jūsu pasūtījums ir izpildīts."
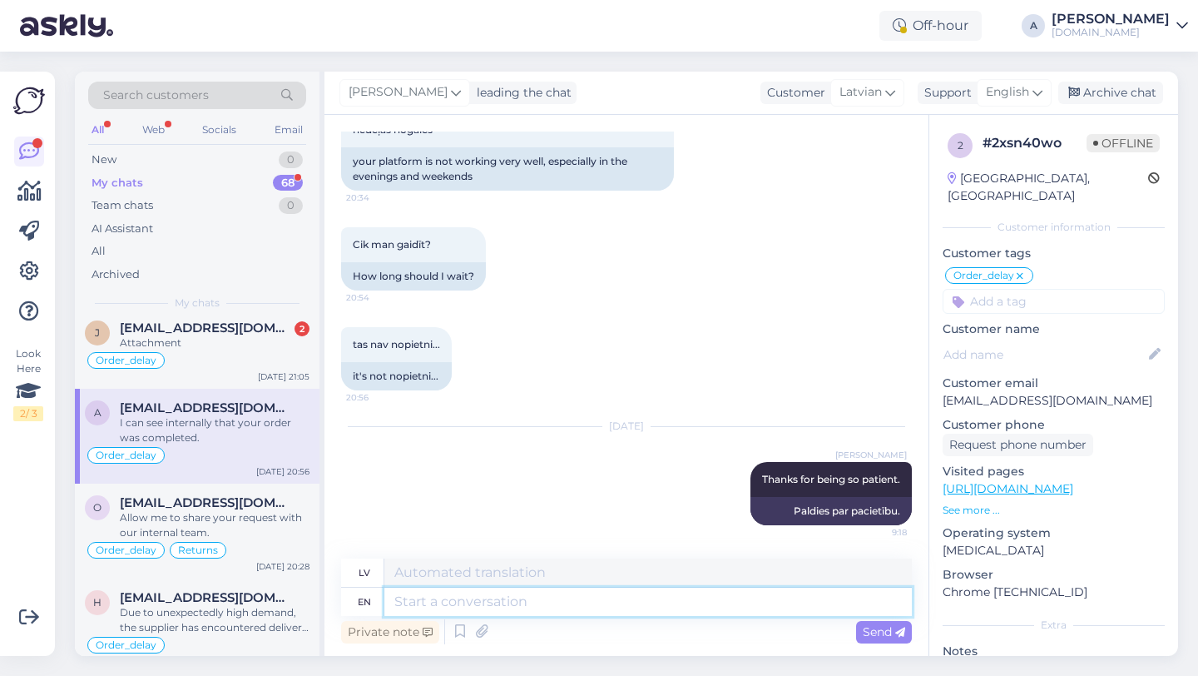
scroll to position [1286, 0]
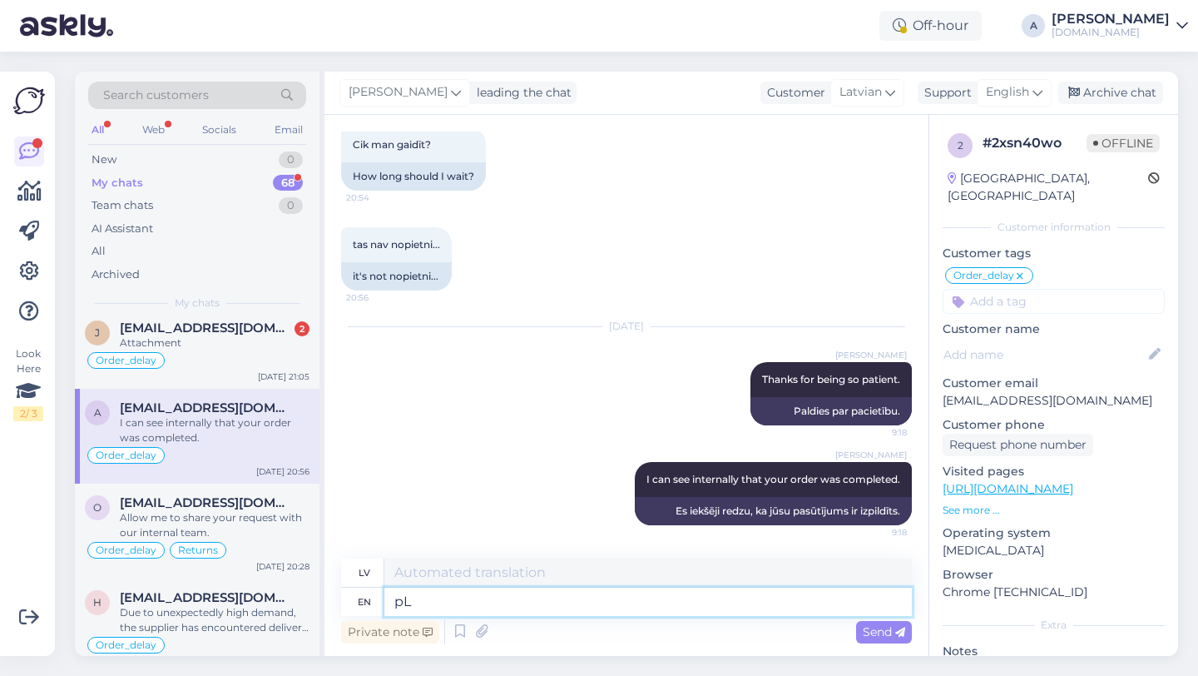
type textarea "p"
type textarea "Please c"
type textarea "Lūdzu"
type textarea "Please check"
type textarea "Lūdzu, pārbaudiet"
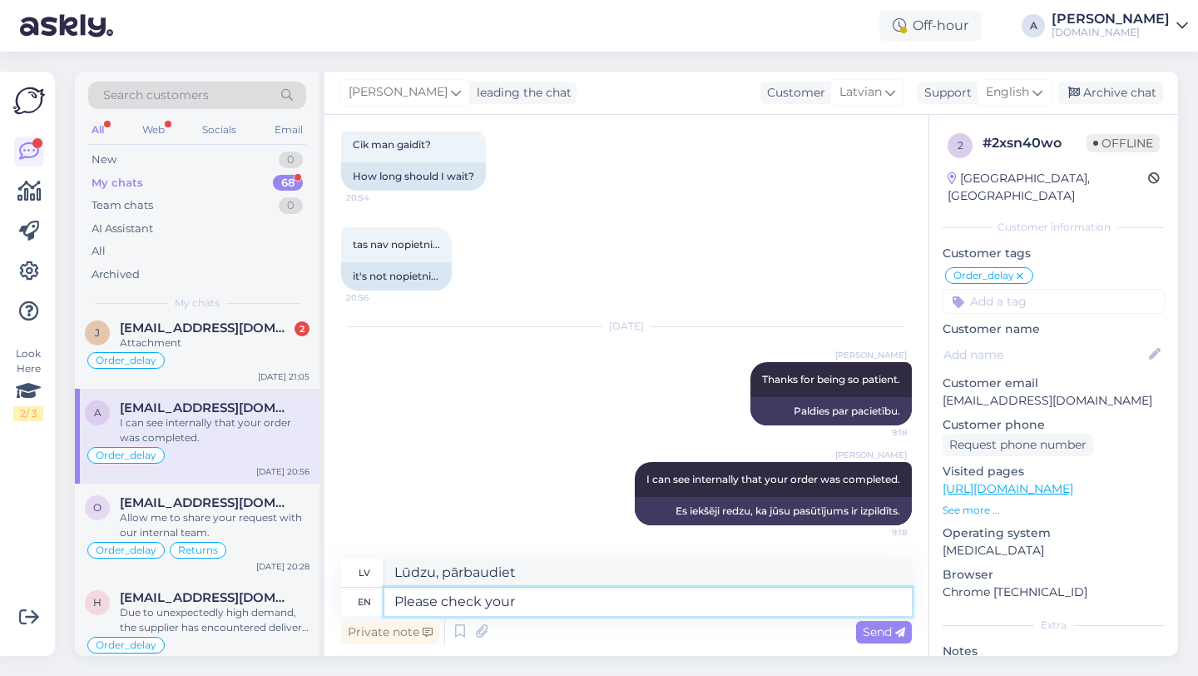
type textarea "Please check your e"
type textarea "Lūdzu, pārbaudiet savu"
type textarea "Please check your email a"
type textarea "Lūdzu, pārbaudiet savu e-pastu"
type textarea "Please check your email and s"
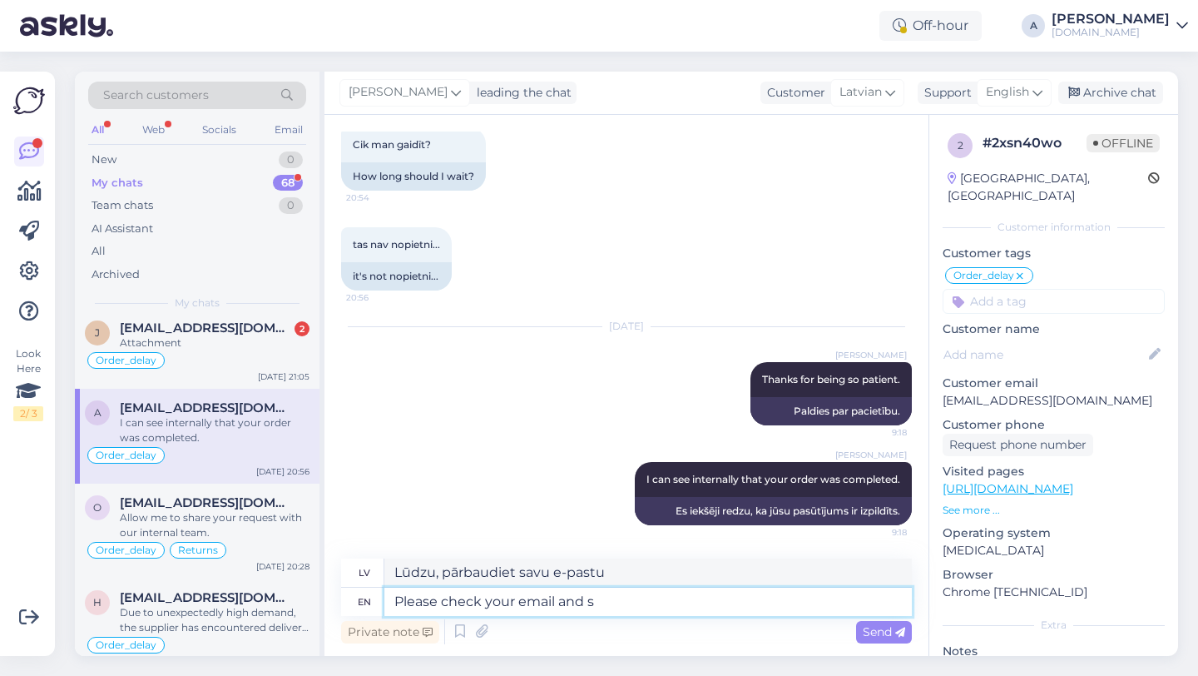
type textarea "Lūdzu, pārbaudiet savu e-pastu un"
type textarea "Please check your email and smap"
type textarea "Lūdzu, pārbaudiet savu e-pastu un SMAP"
type textarea "Please check your email and smam"
type textarea "Lūdzu, pārbaudiet savu e-pastu un sm-pastu."
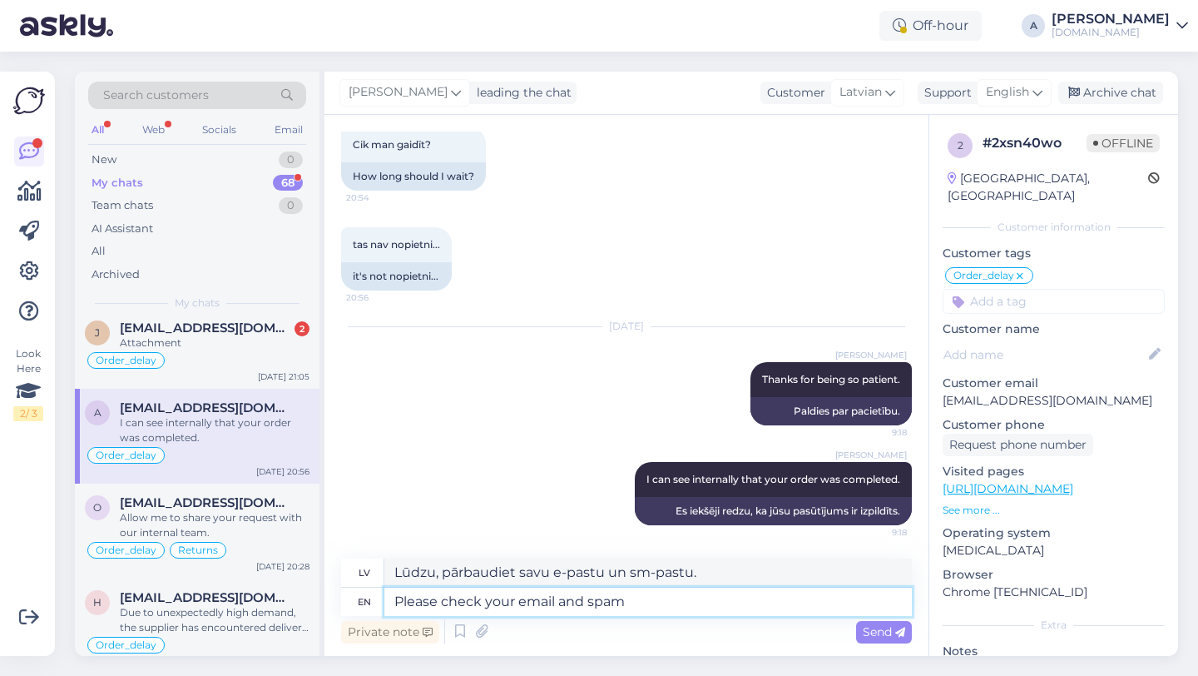
type textarea "Please check your email and spam"
type textarea "Lūdzu, pārbaudiet savu e-pastu un surogātpastu"
type textarea "Please check your email and spam folder."
type textarea "Lūdzu, pārbaudiet savu e-pastu un surogātpasta mapi."
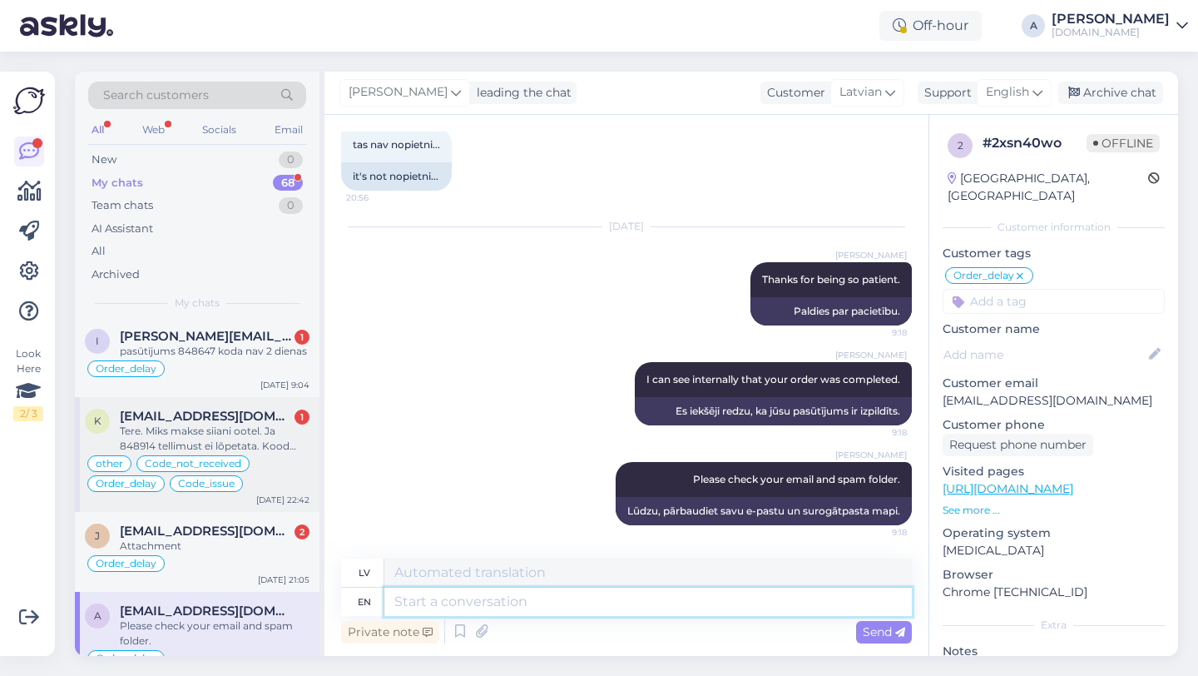
scroll to position [49, 0]
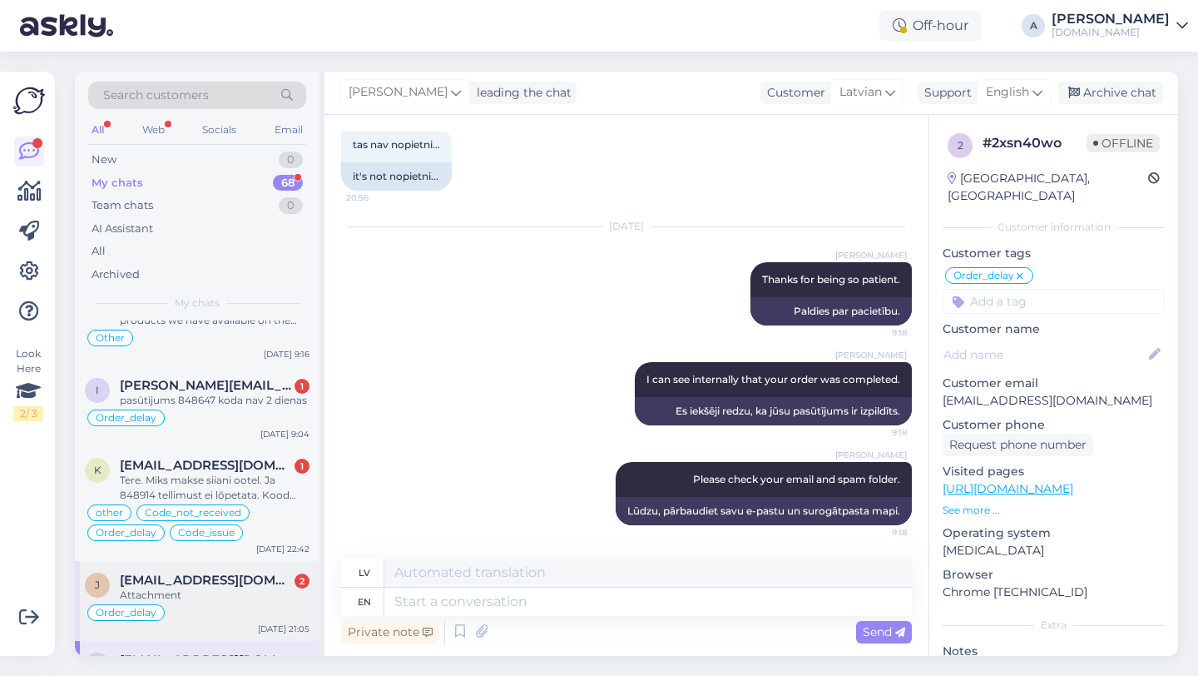
click at [240, 572] on span "[EMAIL_ADDRESS][DOMAIN_NAME]" at bounding box center [206, 579] width 173 height 15
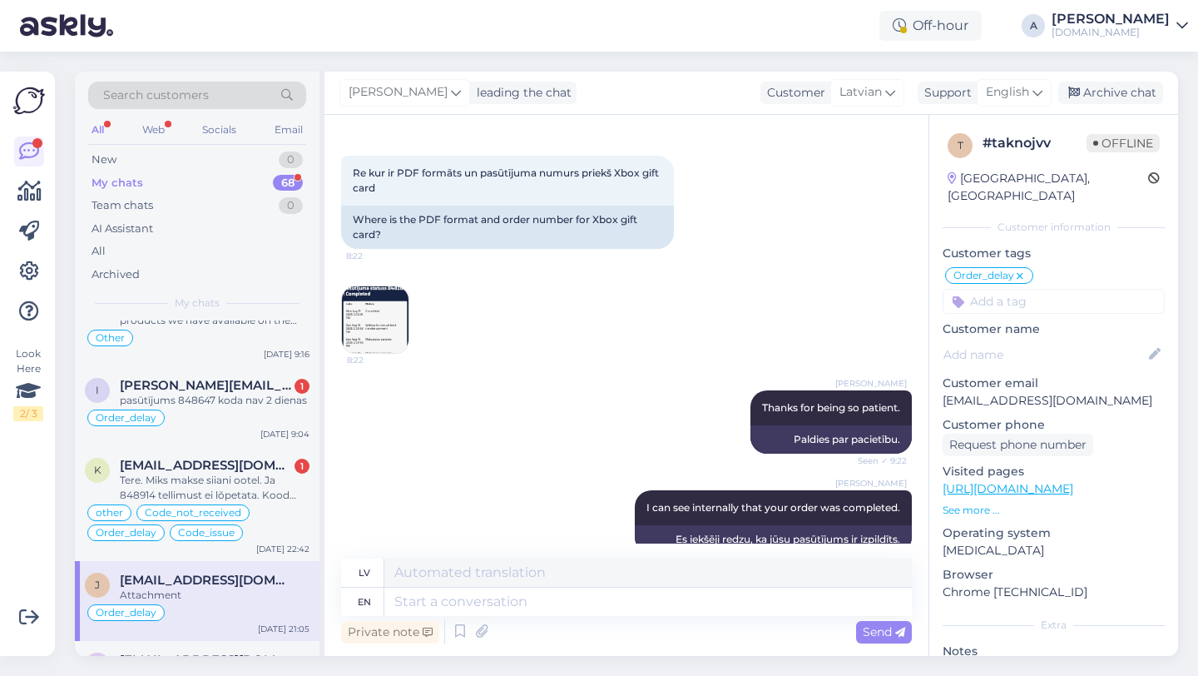
scroll to position [7481, 0]
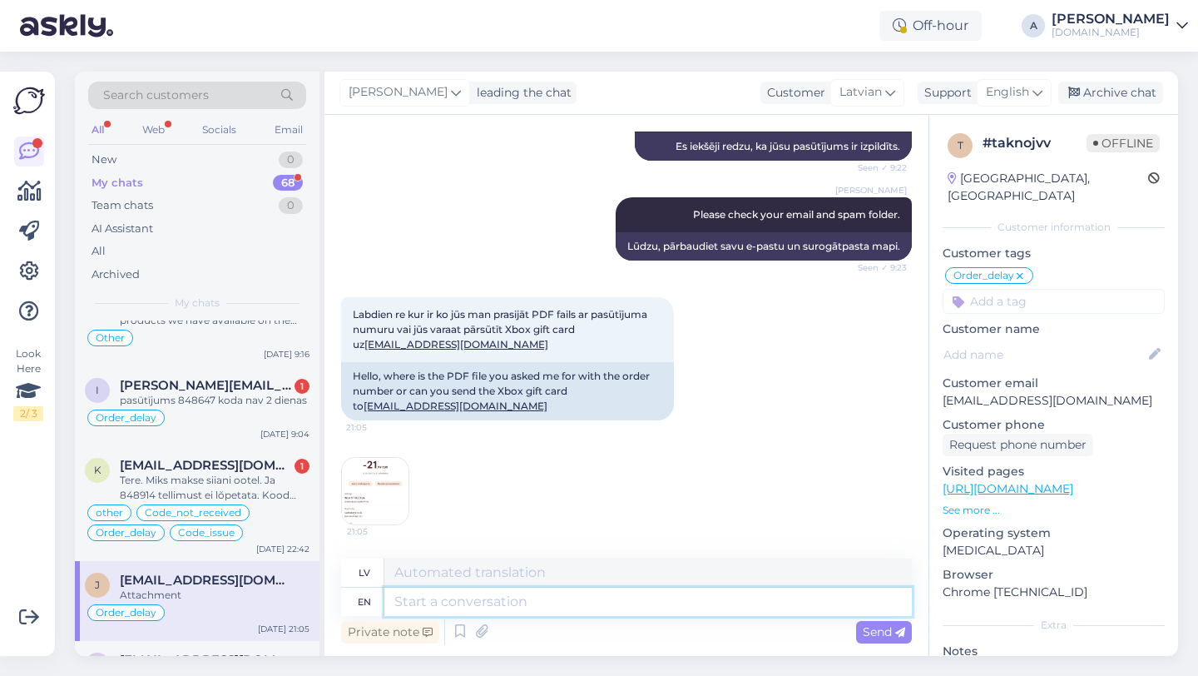
click at [441, 599] on textarea at bounding box center [648, 601] width 528 height 28
type textarea "Could"
type textarea "Varētu"
type textarea "Could yu"
type textarea "Vai jūs varētu"
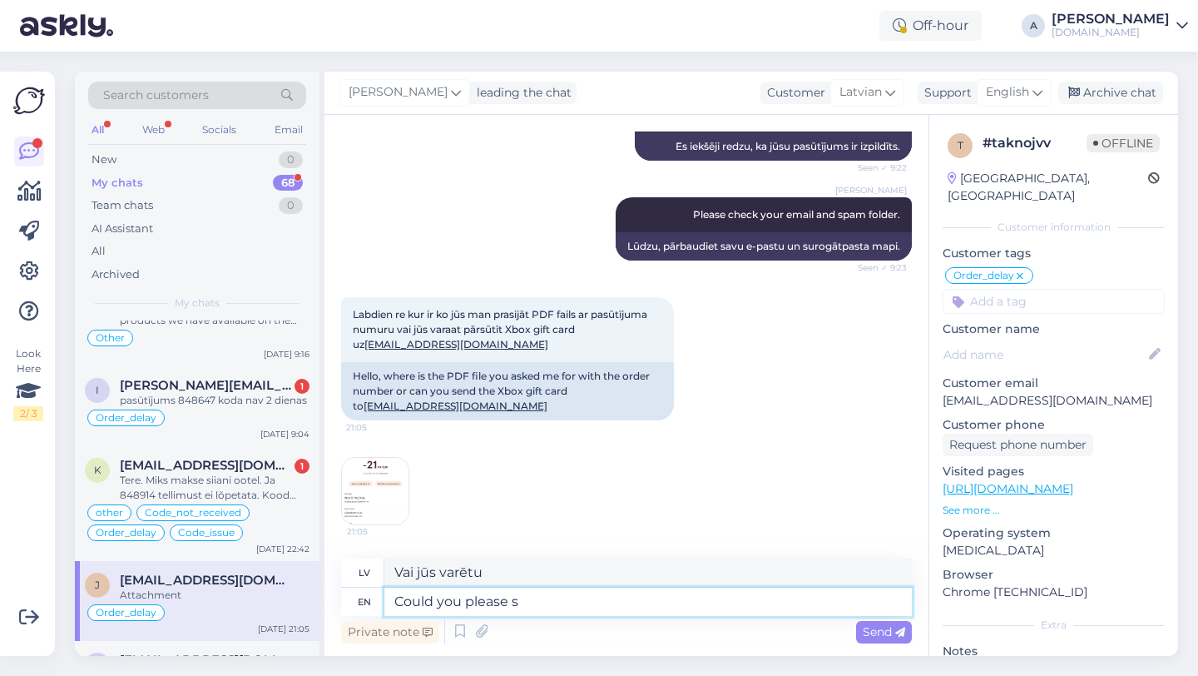
type textarea "Could you please sh"
type textarea "Vai jūs, lūdzu, varētu"
type textarea "Could you please share wi"
type textarea "Vai jūs, lūdzu, varētu padalīties?"
type textarea "Could you please share with me"
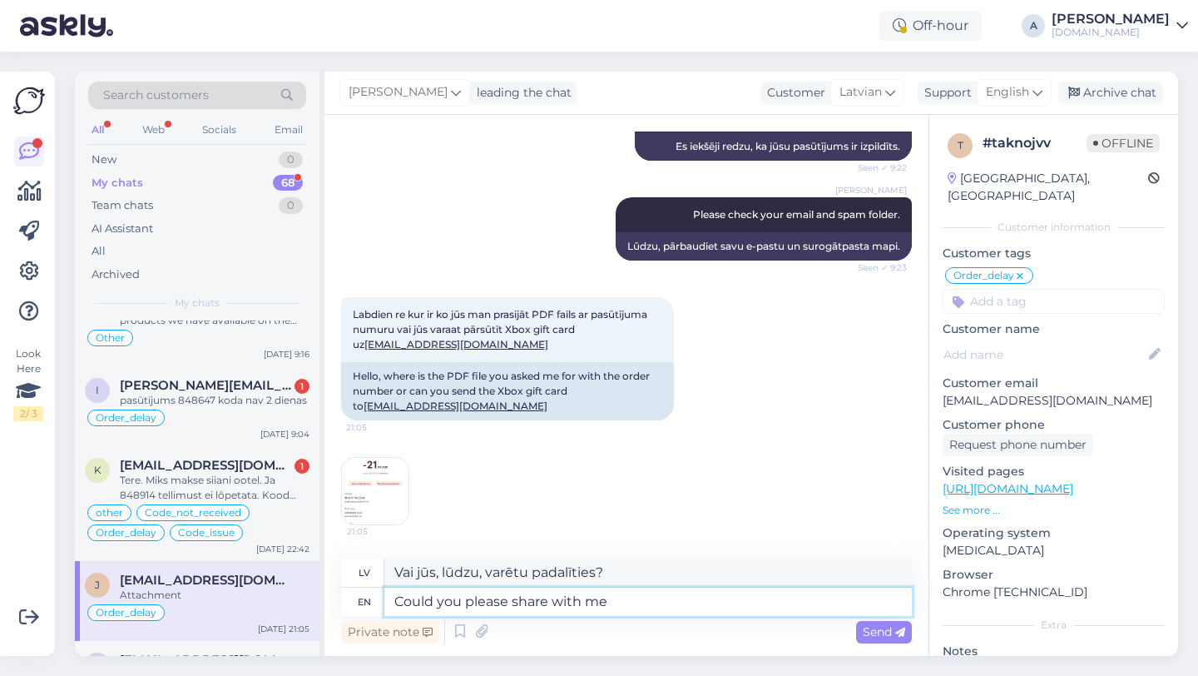
type textarea "Vai jūs, lūdzu, varētu padalīties ar"
type textarea "Could you please share with me"
type textarea "Vai jūs, lūdzu, varētu ar mani padalīties?"
type textarea "Could you please share with me your"
type textarea "Vai jūs, lūdzu, varētu dalīties ar mani savā"
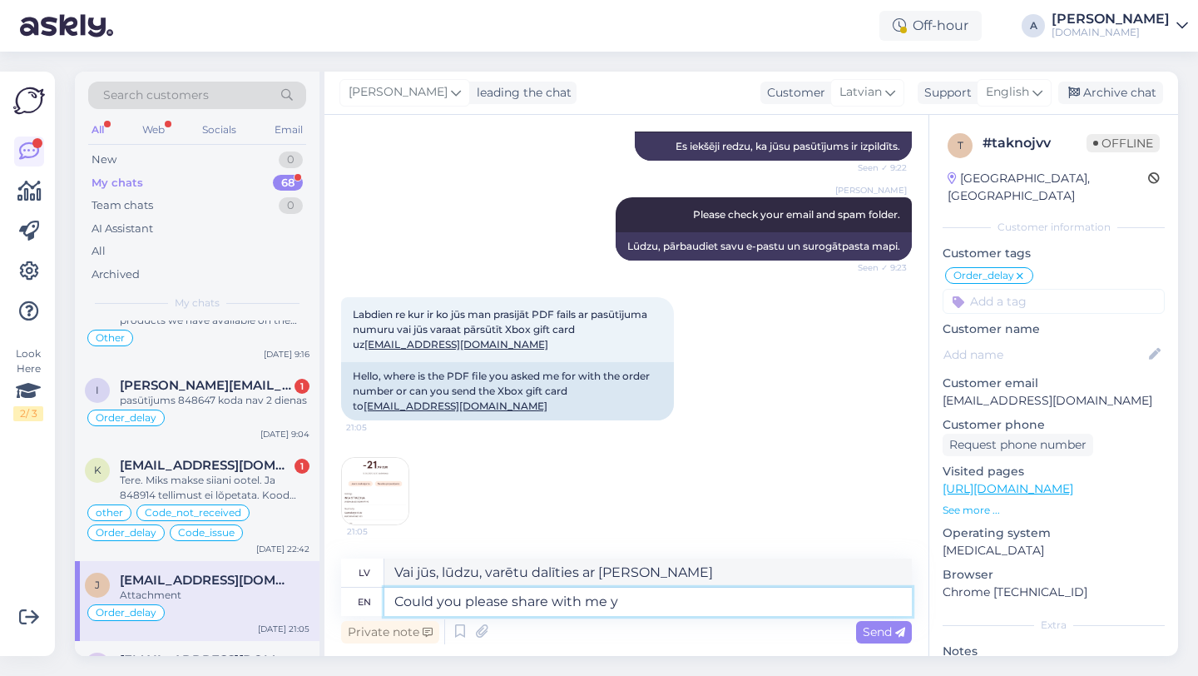
type textarea "Could you please share with me"
type textarea "Vai jūs, lūdzu, varētu ar mani padalīties?"
type textarea "Could you please share with me proof"
type textarea "Vai jūs, lūdzu, varētu padalīties ar mani ar pierādījumiem?"
type textarea "Could you please share with me proof of p"
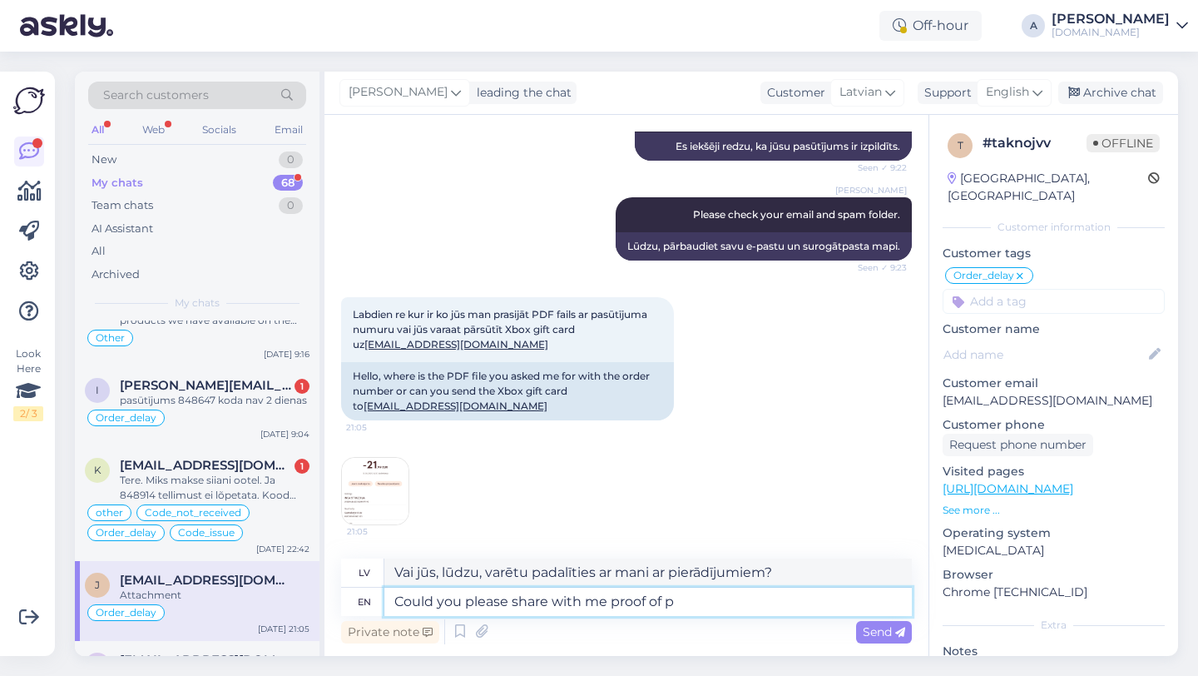
type textarea "Vai jūs, lūdzu, varētu padalīties ar mani ar pierādījumu"
type textarea "Could you please share with me proof of payment i"
type textarea "Vai jūs, lūdzu, varētu ar mani padalīties ar maksājuma apliecinājumu?"
type textarea "Could you please share with me proof of payment in P"
type textarea "Vai jūs, lūdzu, varētu man parādīt maksājuma apliecinājumu?"
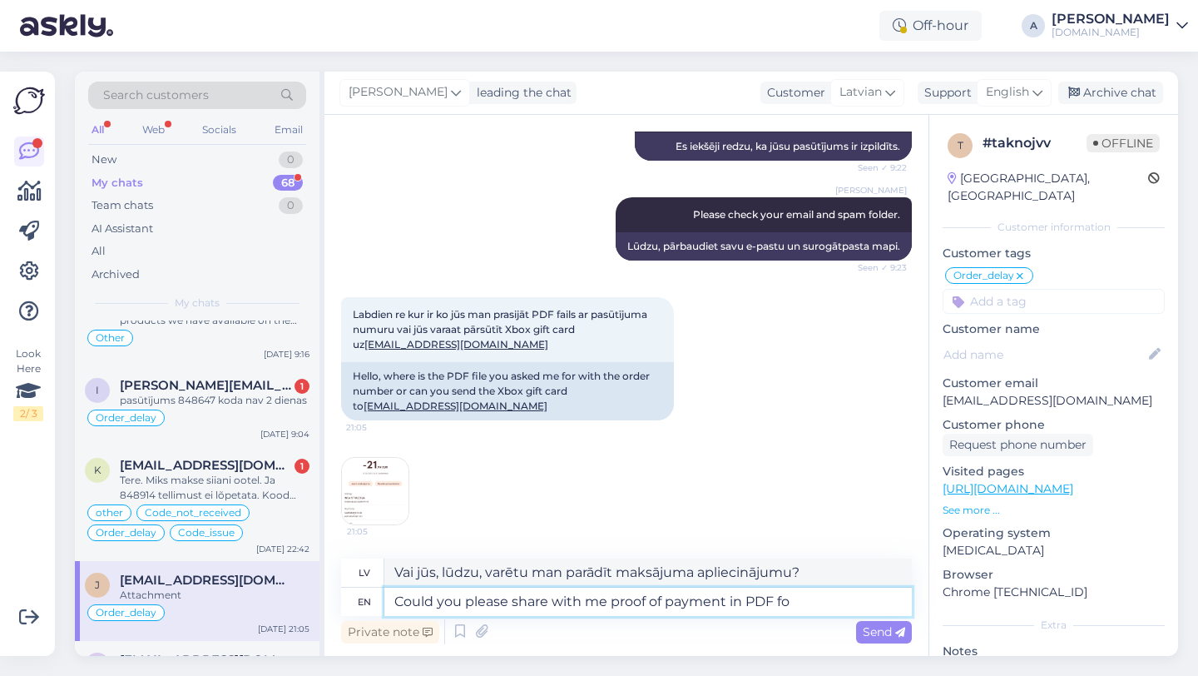
type textarea "Could you please share with me proof of payment in PDF for"
type textarea "Vai jūs, lūdzu, varētu man parādīt maksājuma apliecinājumu PDF formātā?"
type textarea "Could you please share with me proof of payment in PDF format?"
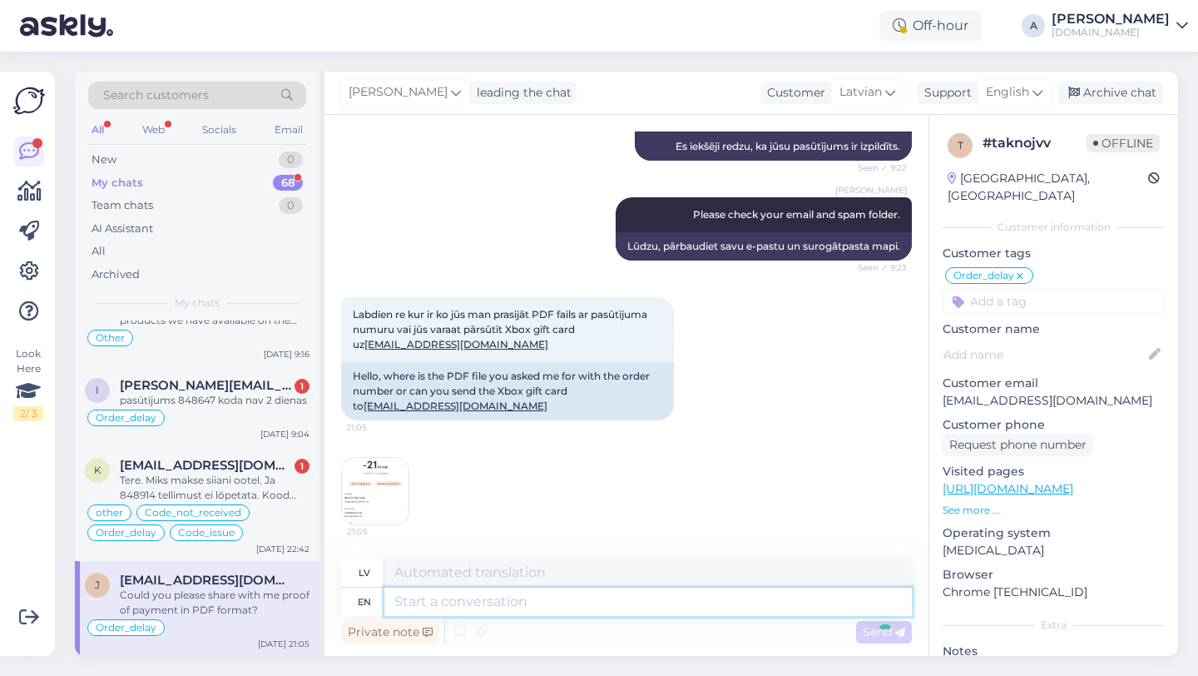
scroll to position [7646, 0]
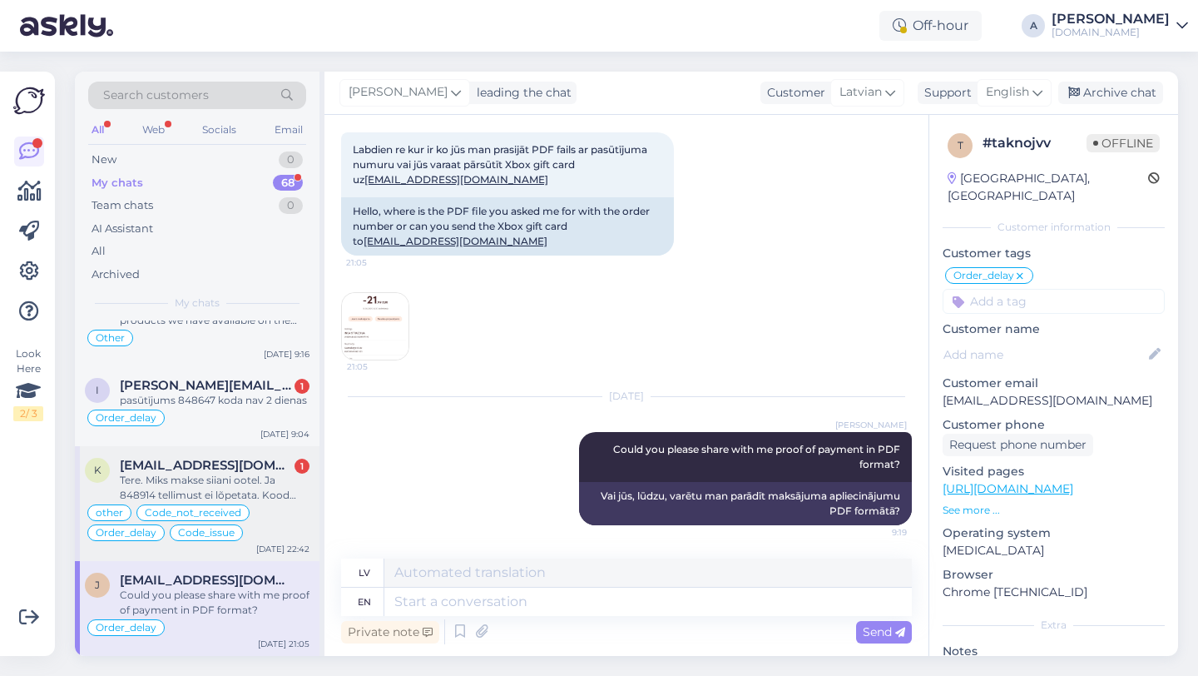
click at [146, 462] on span "[EMAIL_ADDRESS][DOMAIN_NAME]" at bounding box center [206, 465] width 173 height 15
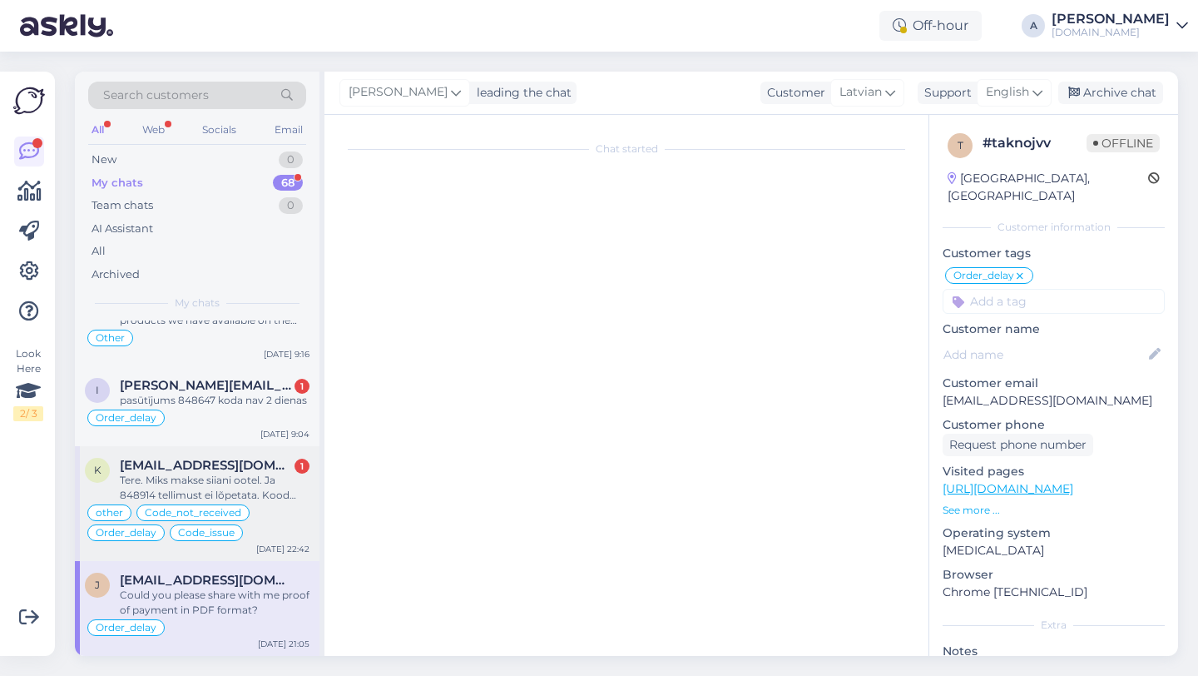
scroll to position [13647, 0]
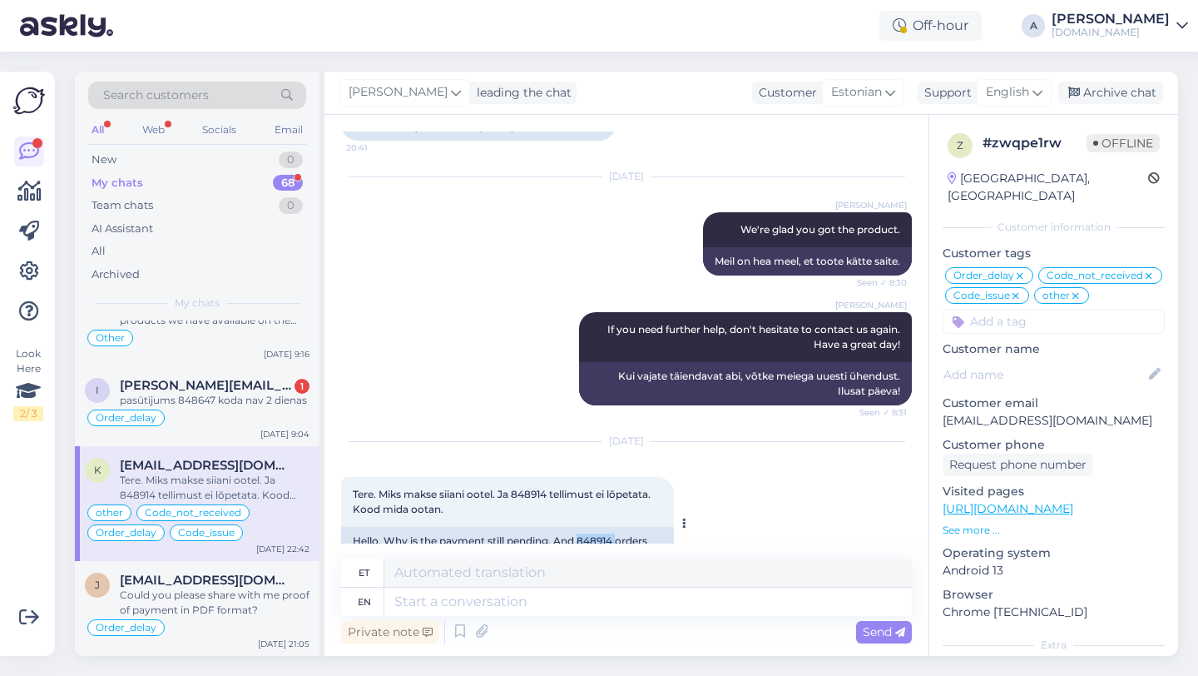
drag, startPoint x: 618, startPoint y: 497, endPoint x: 581, endPoint y: 496, distance: 37.5
click at [581, 527] on div "Hello. Why is the payment still pending. And 848914 orders are not completed. W…" at bounding box center [507, 548] width 333 height 43
copy div "848914"
click at [481, 602] on textarea at bounding box center [648, 601] width 528 height 28
type textarea "Allow me"
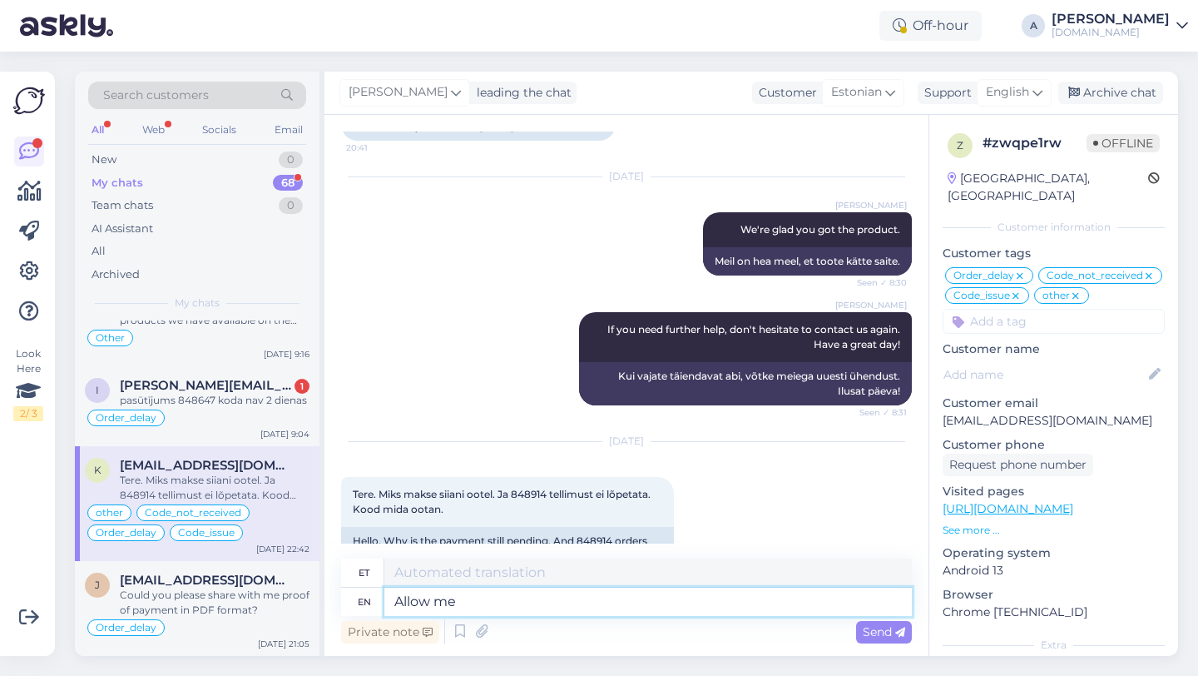
type textarea "Luba"
type textarea "Allow me to"
type textarea "Lubage mul"
type textarea "Allow me to share"
type textarea "Lubage mul jagada"
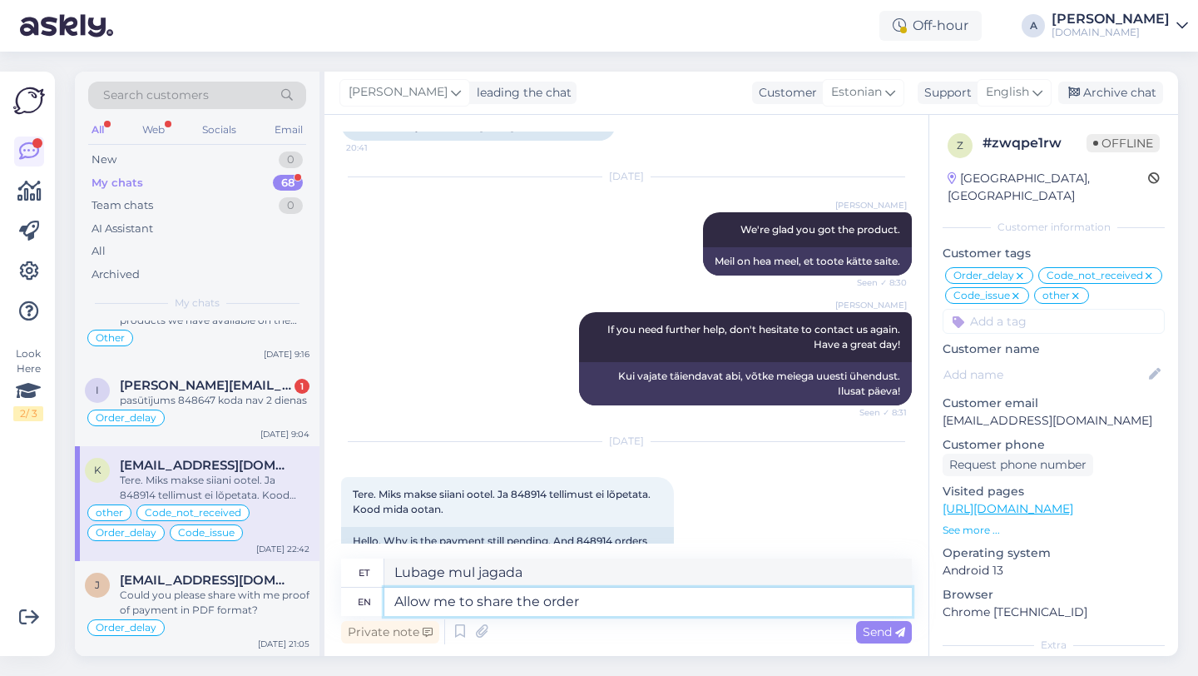
type textarea "Allow me to share the order w"
type textarea "Lubage mul tellimust jagada"
type textarea "Allow me to share the order with o"
type textarea "Lubage mul tellimust teiega jagada"
type textarea "Allow me to share the order with our"
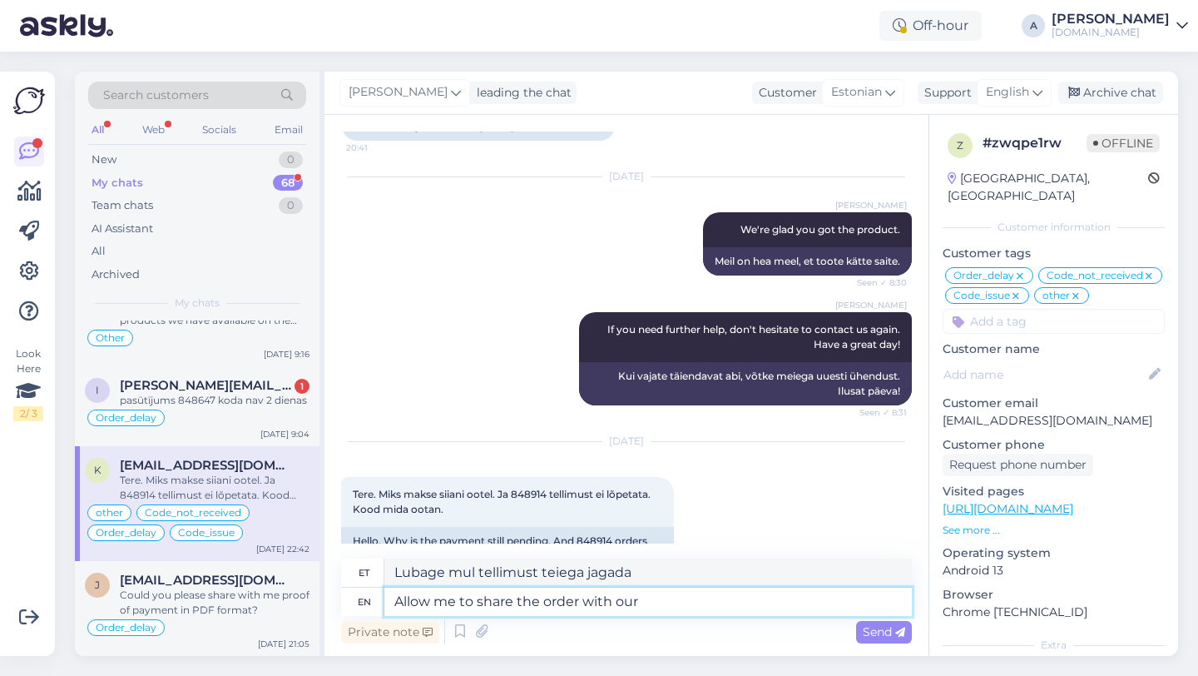
type textarea "Lubage mul jagada tellimust meiega"
type textarea "Allow me to share the order with our internal te"
type textarea "Lubage mul jagada tellimust meie siseringiga."
type textarea "Allow me to share the order with our internal team."
type textarea "Lubage mul jagada tellimust meie sisemise meeskonnaga."
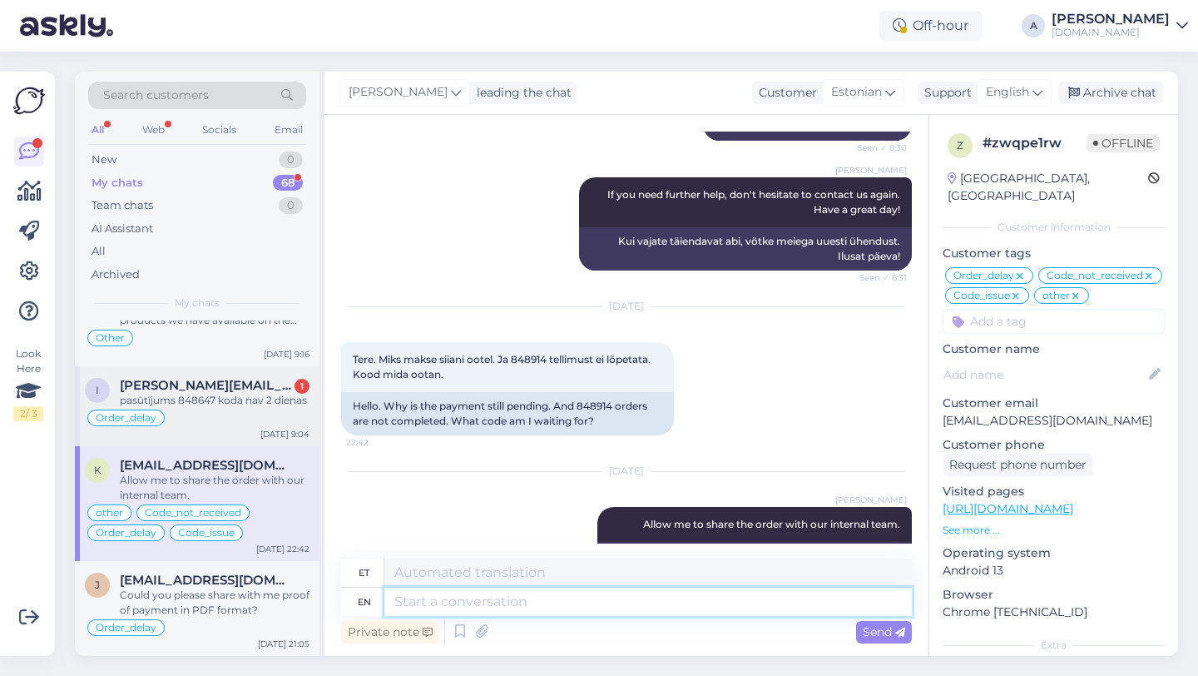
scroll to position [0, 0]
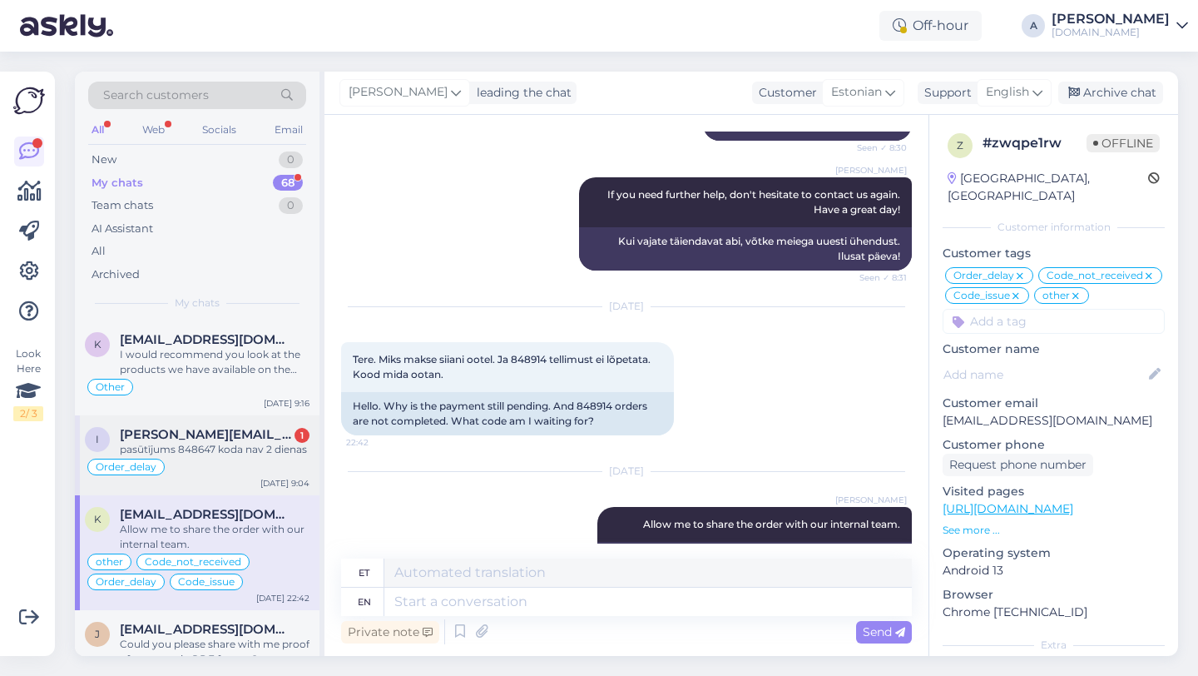
click at [201, 460] on div "Order_delay" at bounding box center [197, 467] width 225 height 20
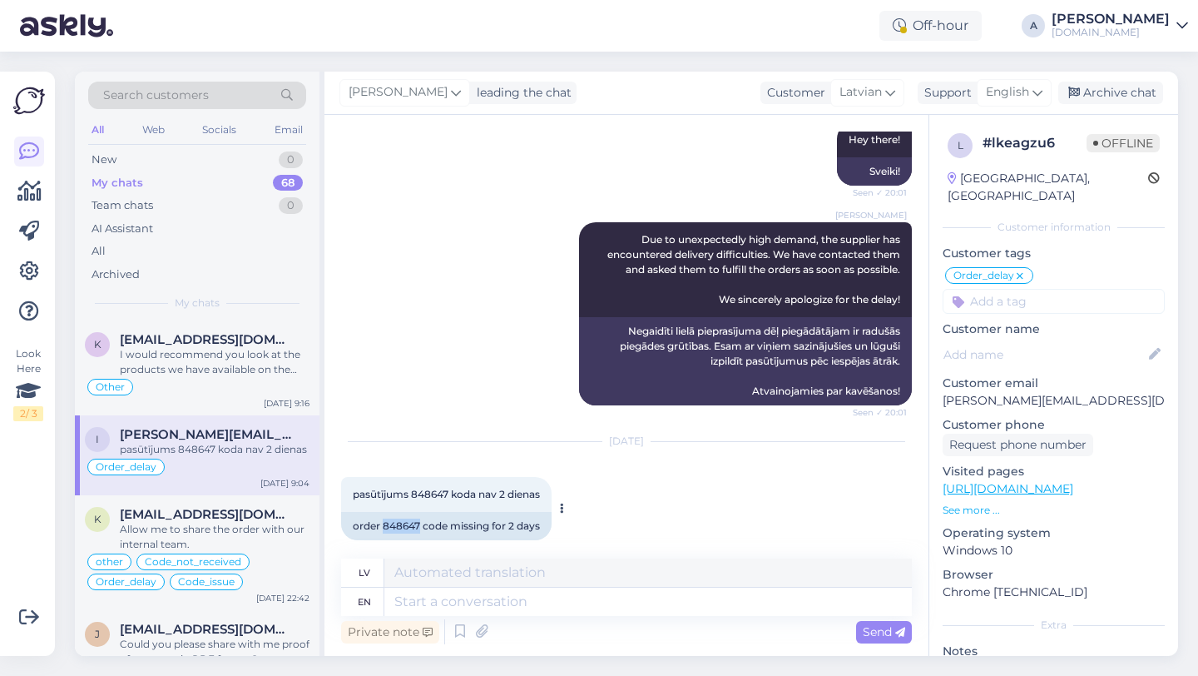
drag, startPoint x: 419, startPoint y: 511, endPoint x: 384, endPoint y: 508, distance: 35.0
click at [384, 512] on div "order 848647 code missing for 2 days" at bounding box center [446, 526] width 211 height 28
copy div "848647"
click at [459, 599] on textarea at bounding box center [648, 601] width 528 height 28
type textarea "I wi"
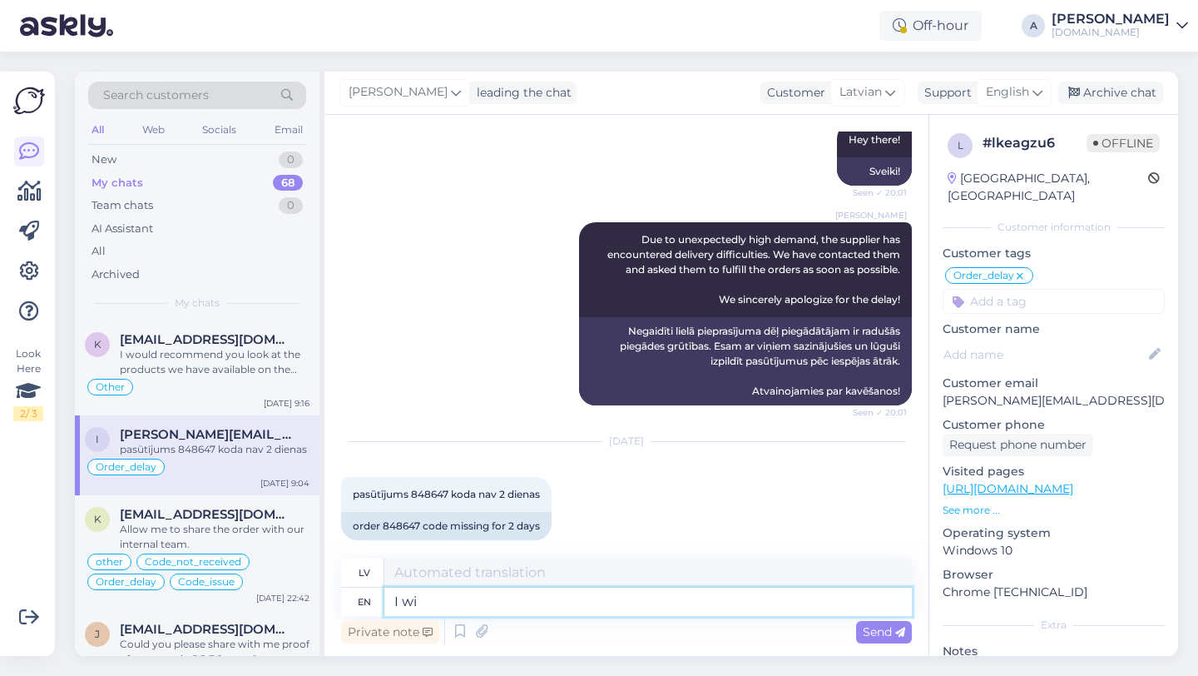
type textarea "Es"
type textarea "I will b"
type textarea "Es darīšu"
type textarea "I will be"
type textarea "Es būšu"
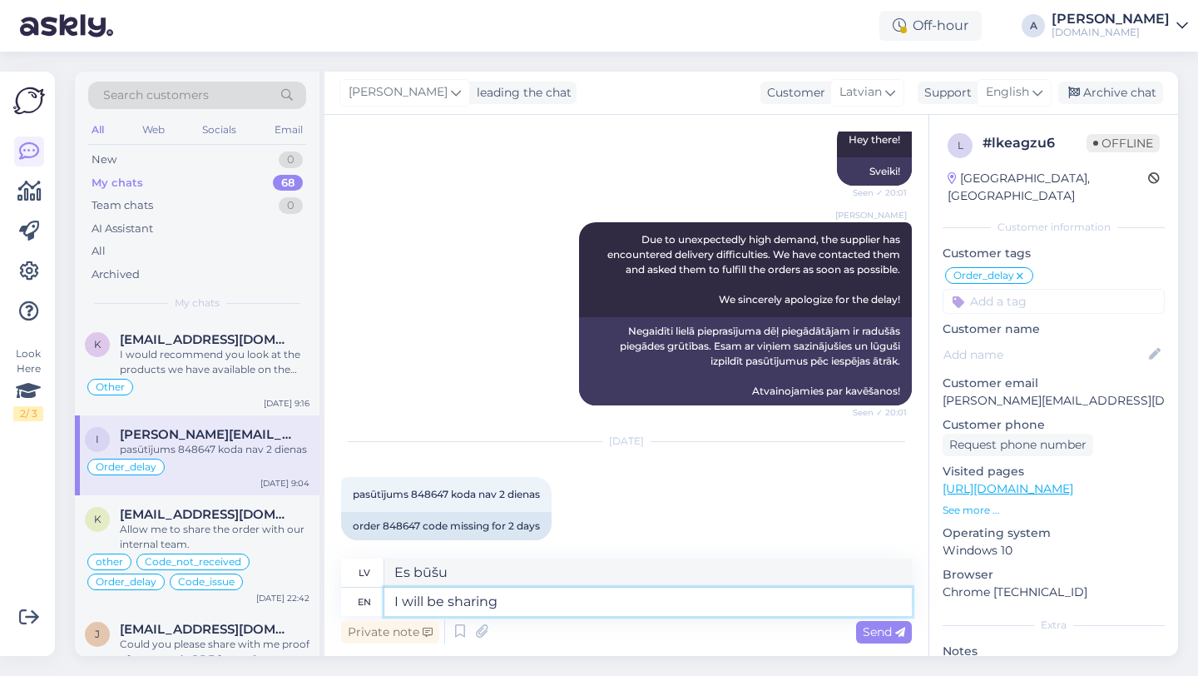
type textarea "I will be sharing"
type textarea "Es dalīšos"
type textarea "I will be sharing your o"
type textarea "Es dalīšos ar tavējo"
type textarea "I will be sharin"
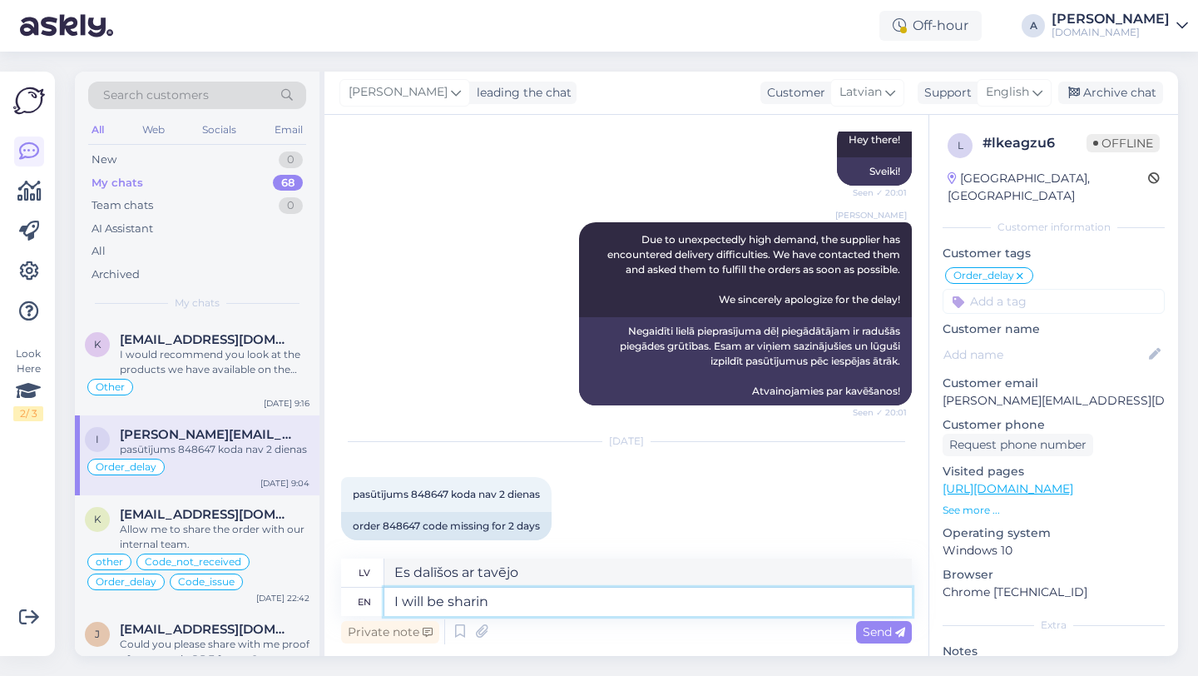
type textarea "Es dalīšos"
type textarea "I will be"
type textarea "Es būšu"
type textarea "I will"
type textarea "Es darīšu"
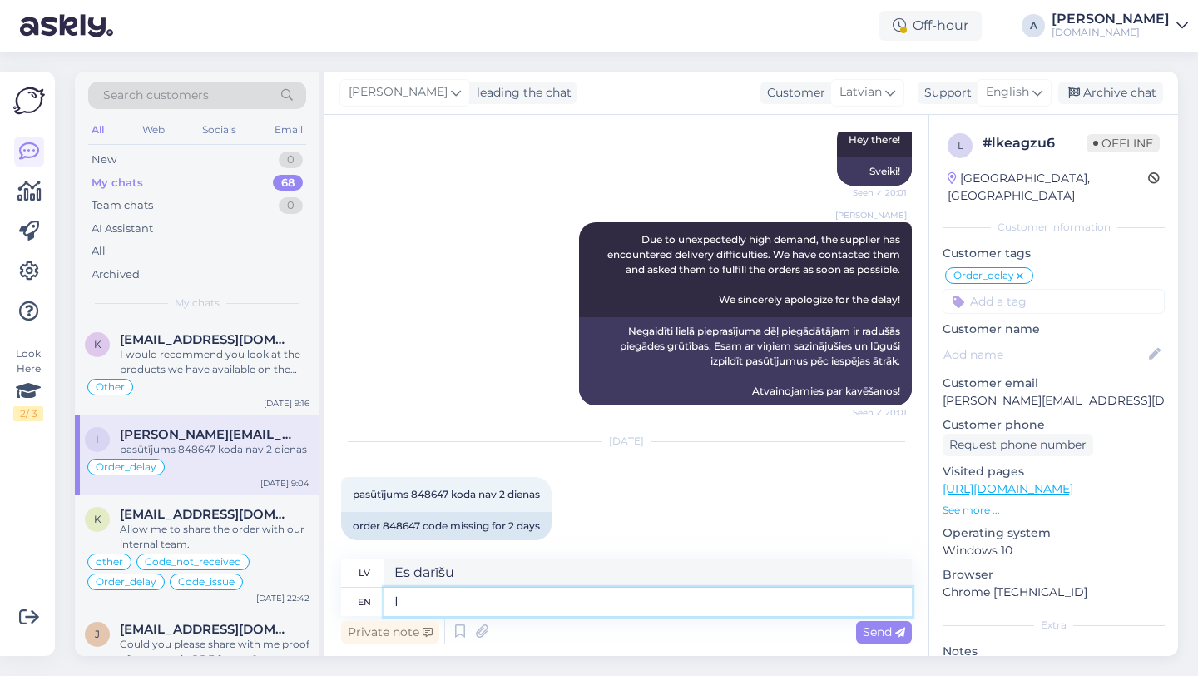
type textarea "I"
type textarea "Es"
type textarea "Our t"
type textarea "Mūsu"
type textarea "Our team"
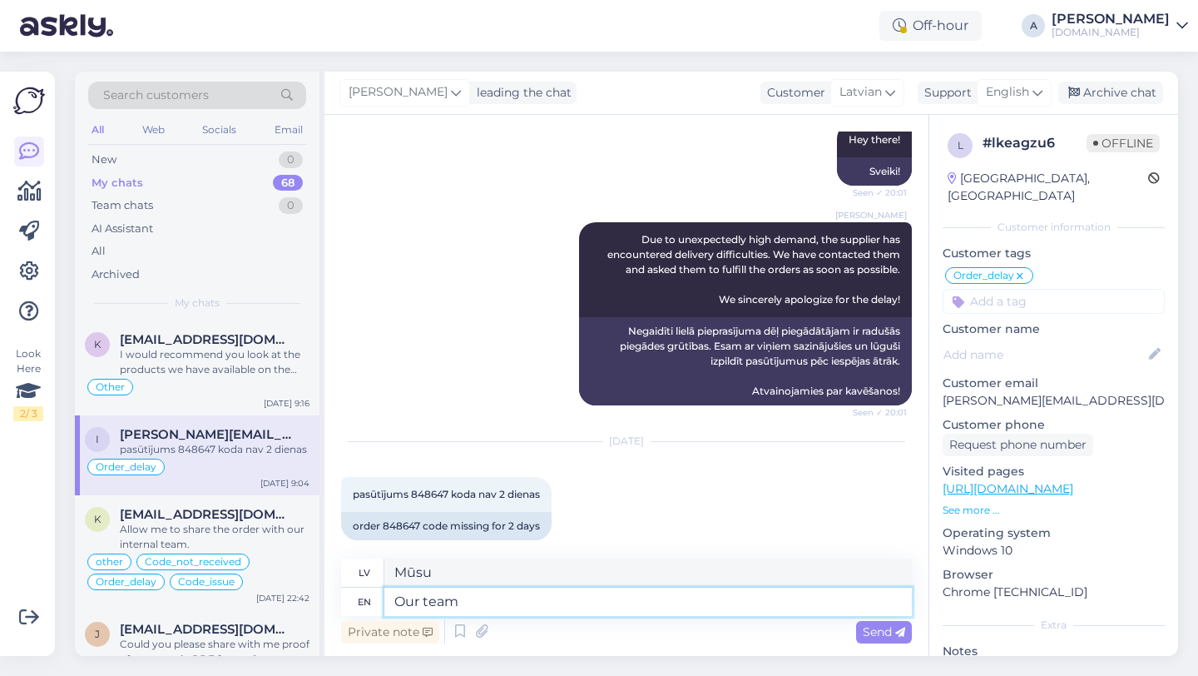
type textarea "Mūsu komanda"
type textarea "Our team is w"
type textarea "Mūsu komanda ir"
type textarea "Our team is working to"
type textarea "Mūsu komanda strādā"
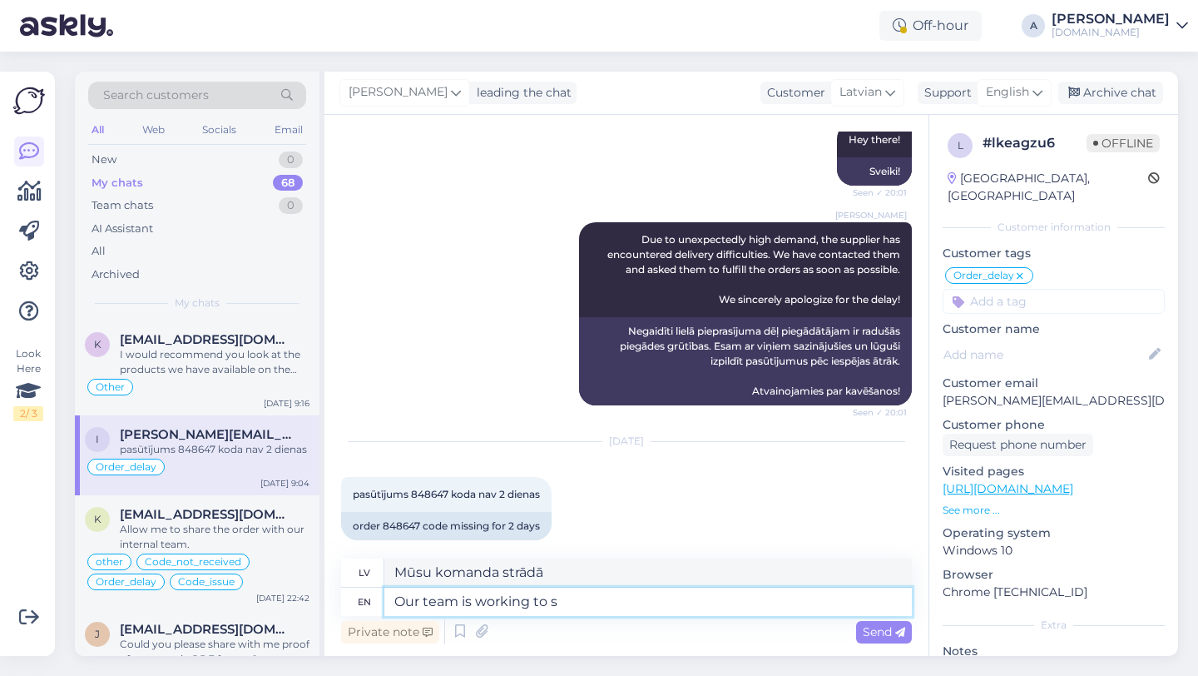
type textarea "Our team is working to se"
type textarea "Mūsu komanda strādā pie tā, lai"
type textarea "Our team is working to send i"
type textarea "Mūsu komanda strādā pie nosūtīšanas"
type textarea "Our team is working to send it a"
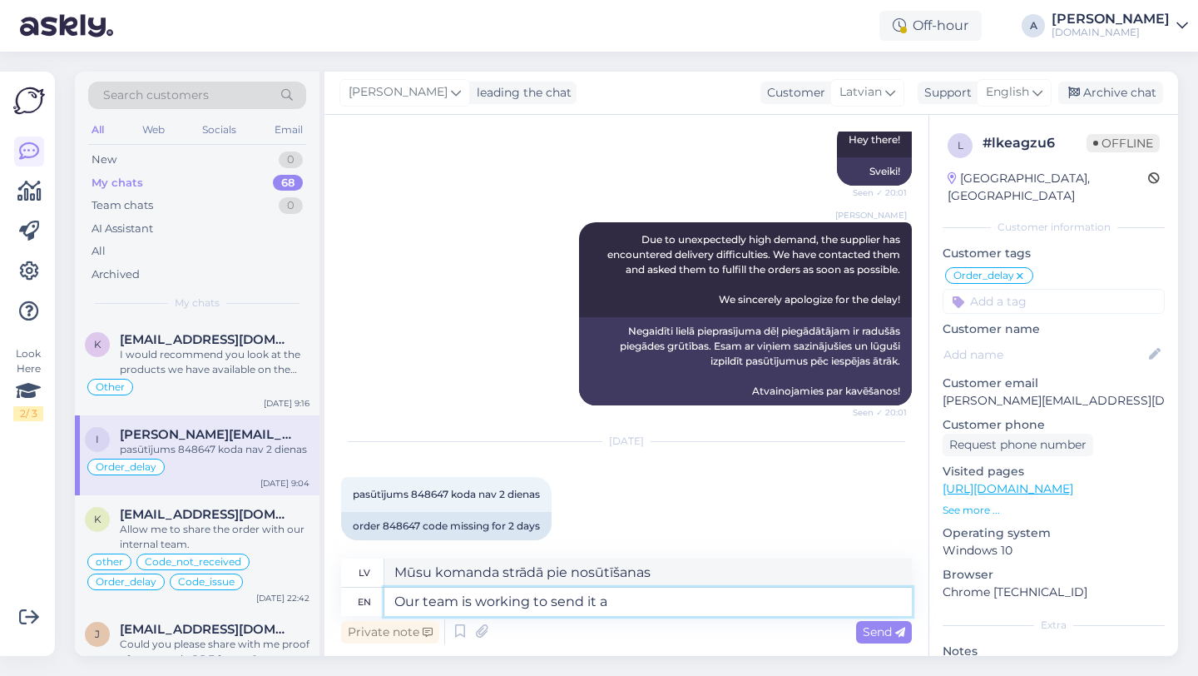
type textarea "Mūsu komanda strādā pie tā nosūtīšanas"
type textarea "Our team is working to send"
type textarea "Mūsu komanda strādā pie nosūtīšanas"
type textarea "Our team is working t"
type textarea "Mūsu komanda strādā pie tā, lai"
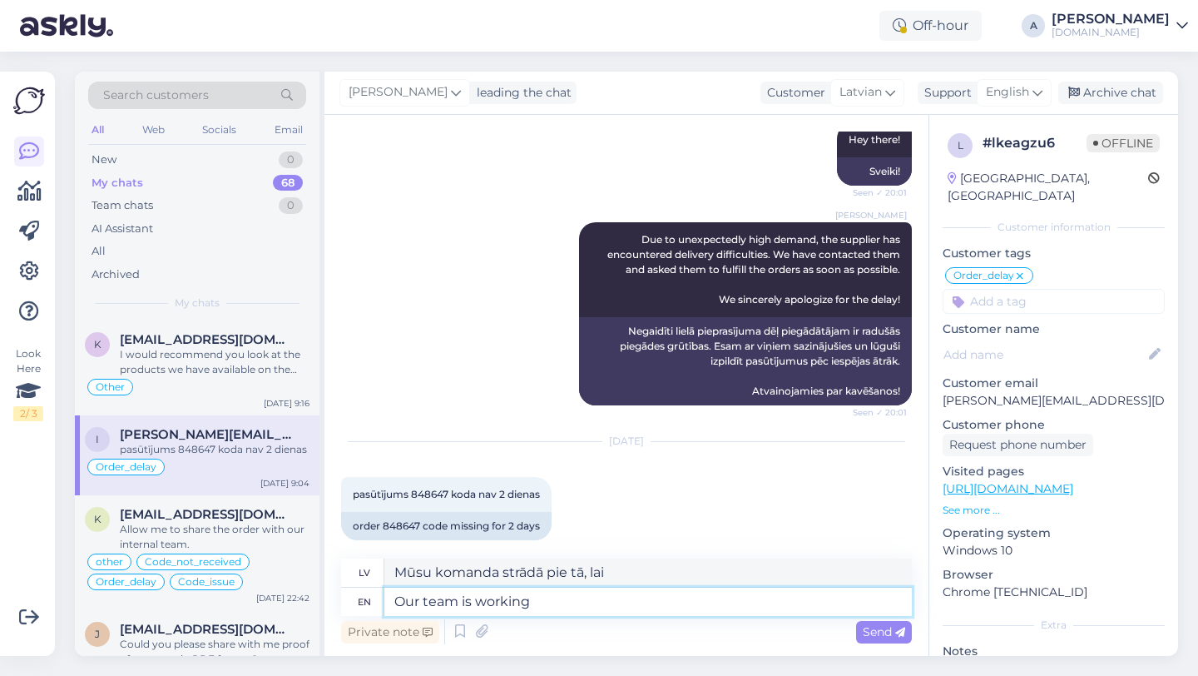
type textarea "Our team is workin"
type textarea "Mūsu komanda strādā"
type textarea "Our team"
type textarea "Mūsu komanda ir"
type textarea "Our team"
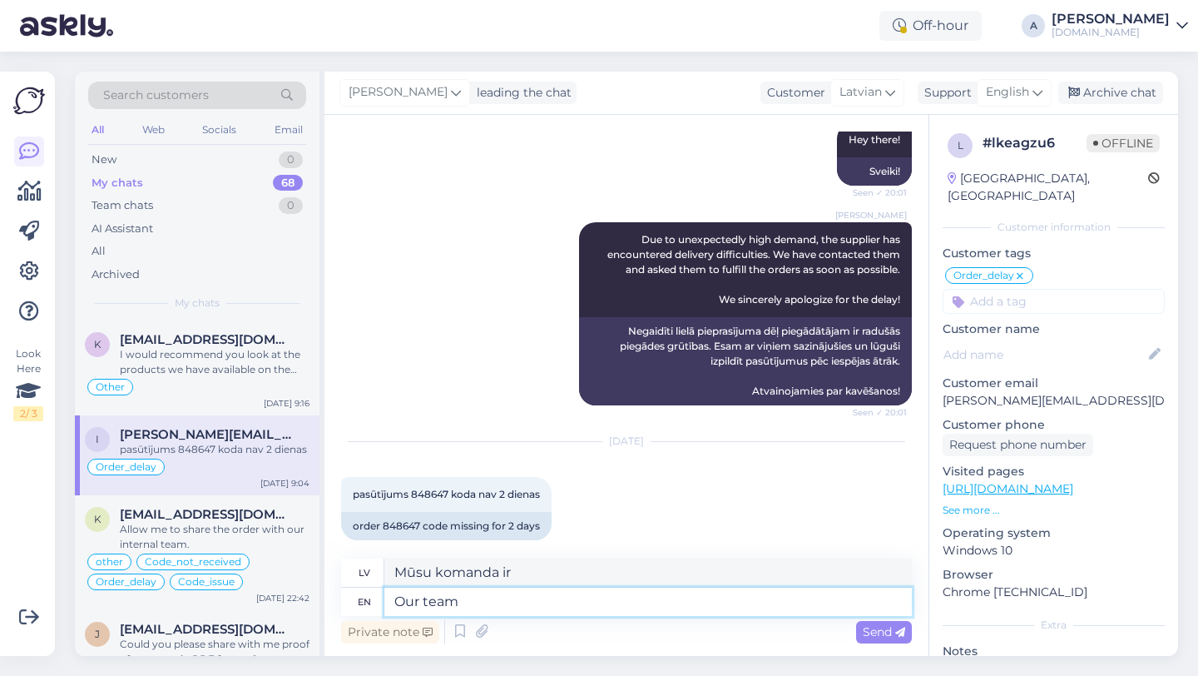
type textarea "Mūsu komanda"
type textarea "Our"
type textarea "Mūsu"
type textarea "O"
type textarea "Our te"
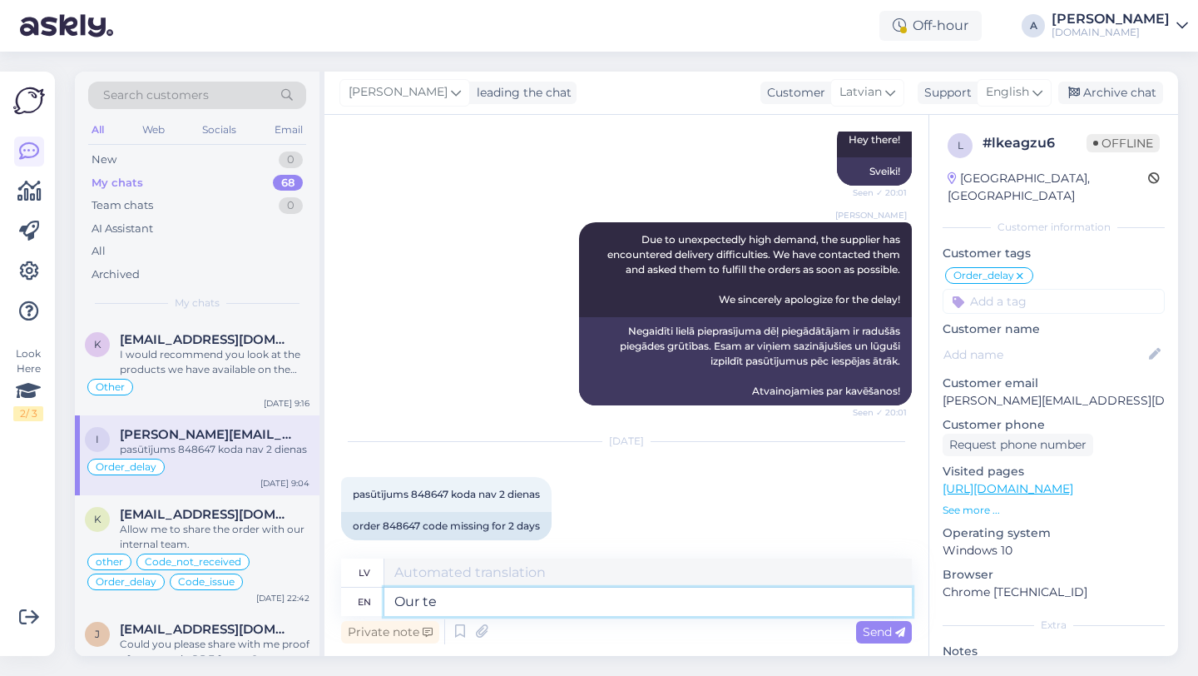
type textarea "Mūsu"
type textarea "Our team"
type textarea "Mūsu komanda"
type textarea "Our team is wo"
type textarea "Mūsu komanda ir"
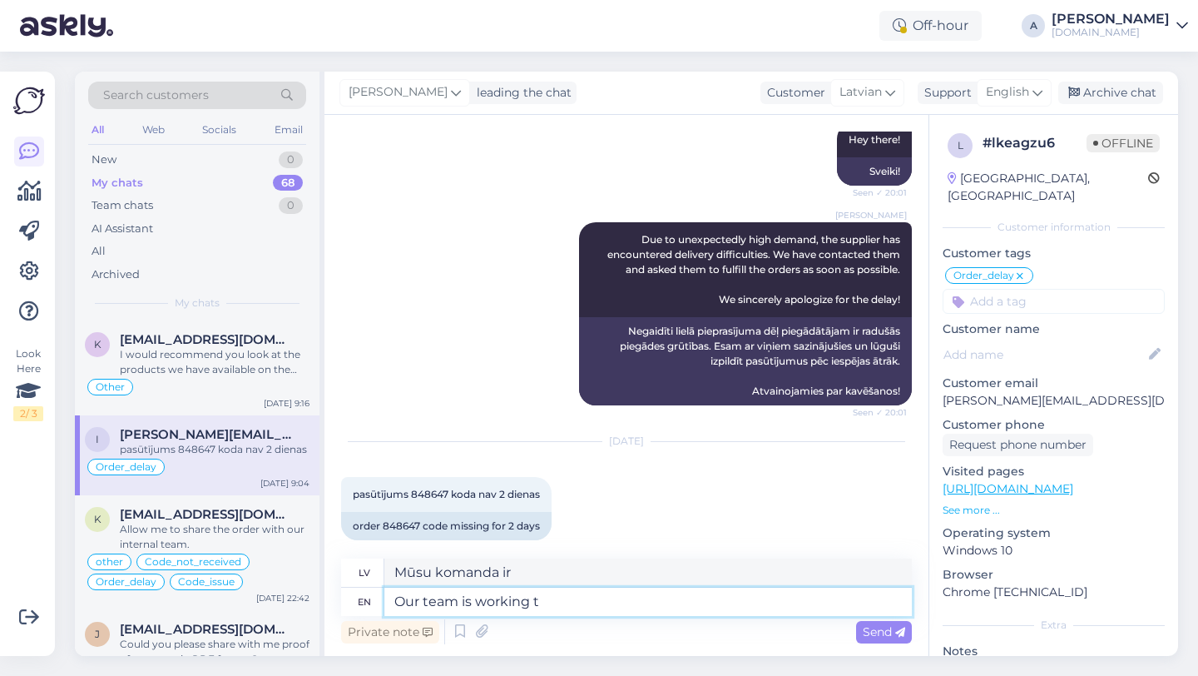
type textarea "Our team is working to"
type textarea "Mūsu komanda strādā"
type textarea "Our team is working to s"
type textarea "Mūsu komanda strādā pie tā, lai"
type textarea "Our team is working to send i"
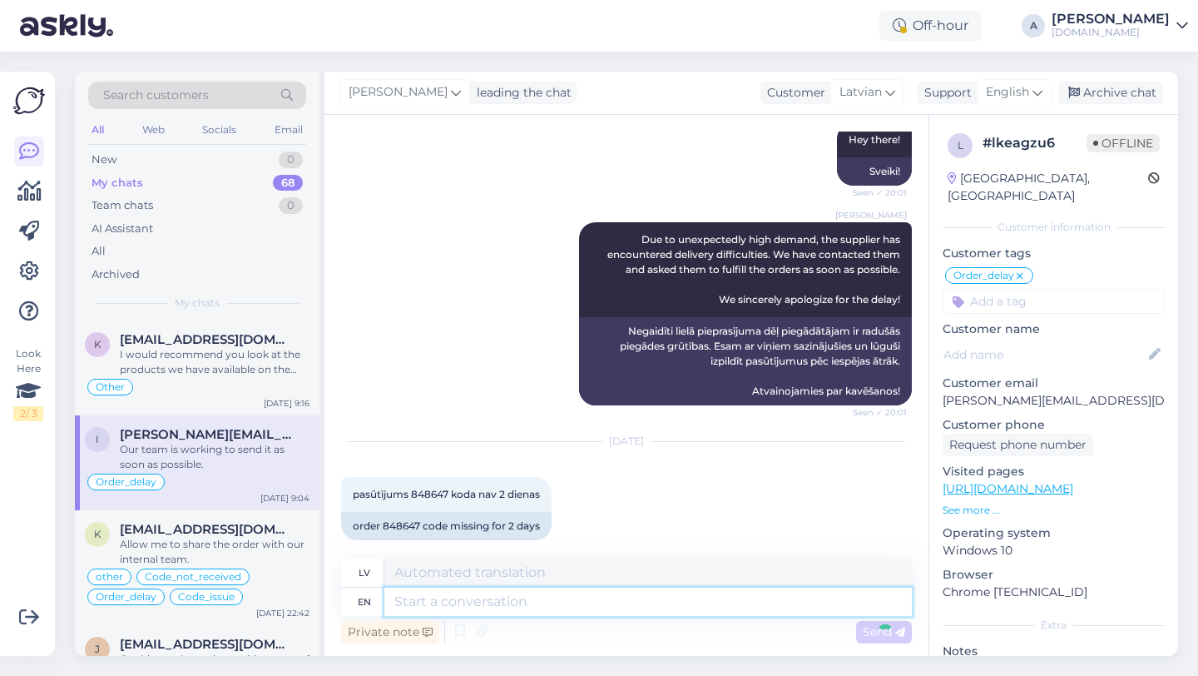
scroll to position [5185, 0]
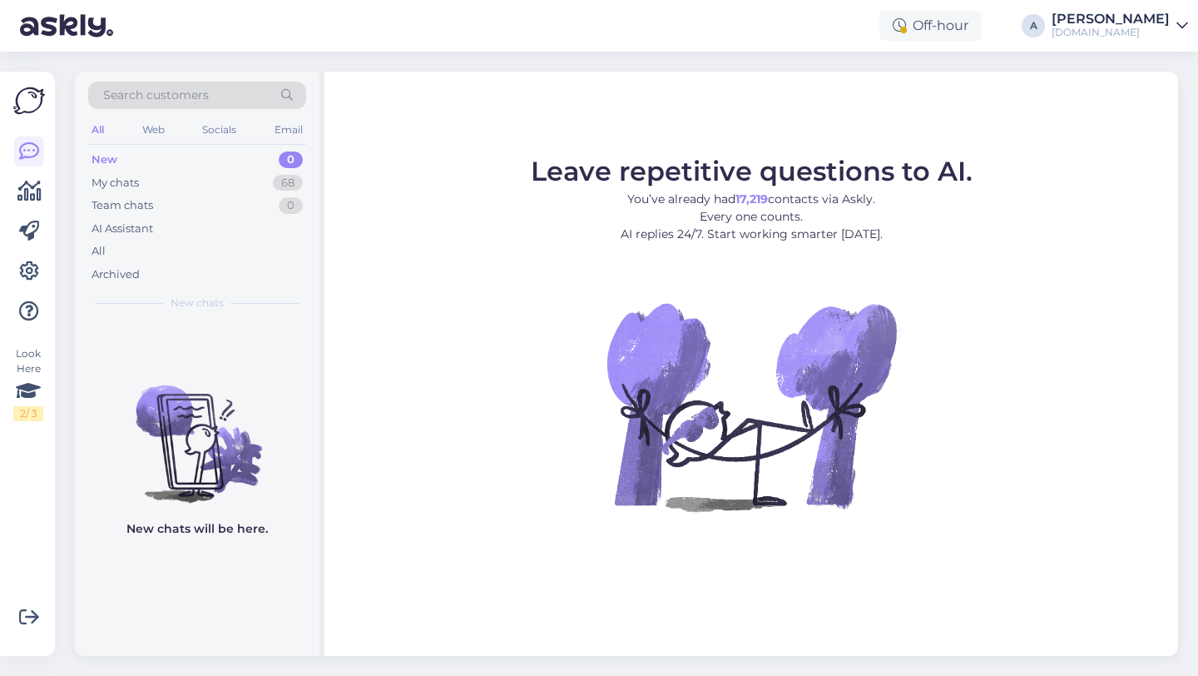
click at [228, 96] on div "Search customers" at bounding box center [197, 95] width 218 height 27
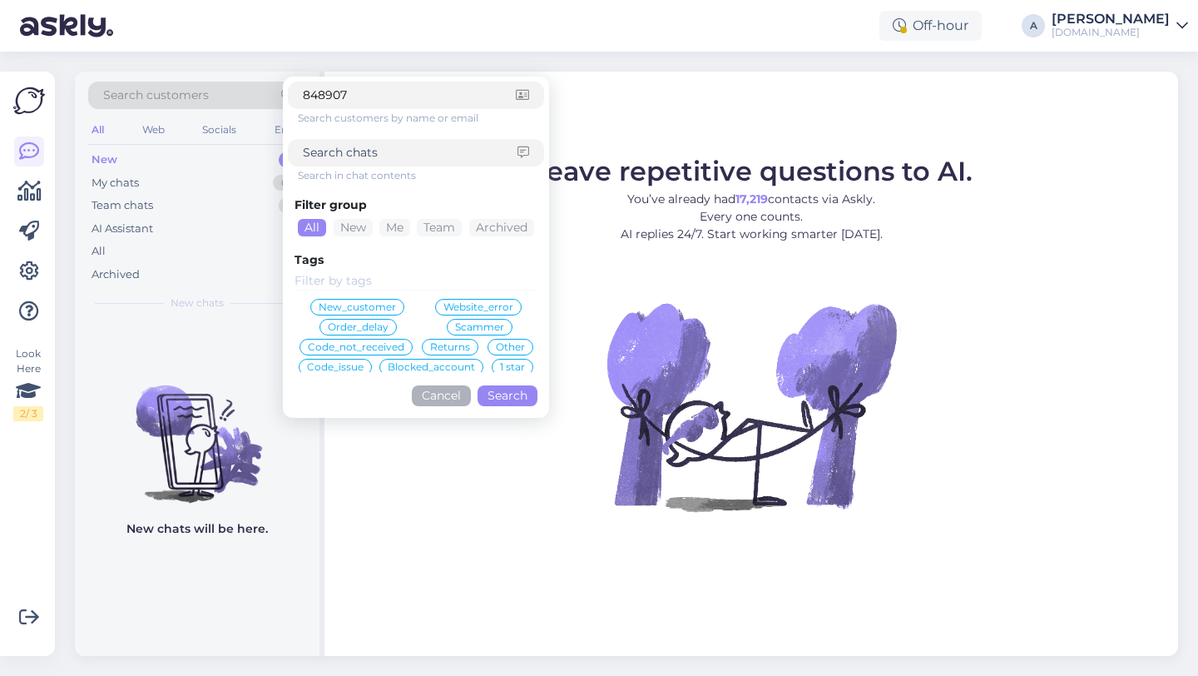
type input "848907"
click at [420, 397] on button "Cancel" at bounding box center [441, 395] width 59 height 21
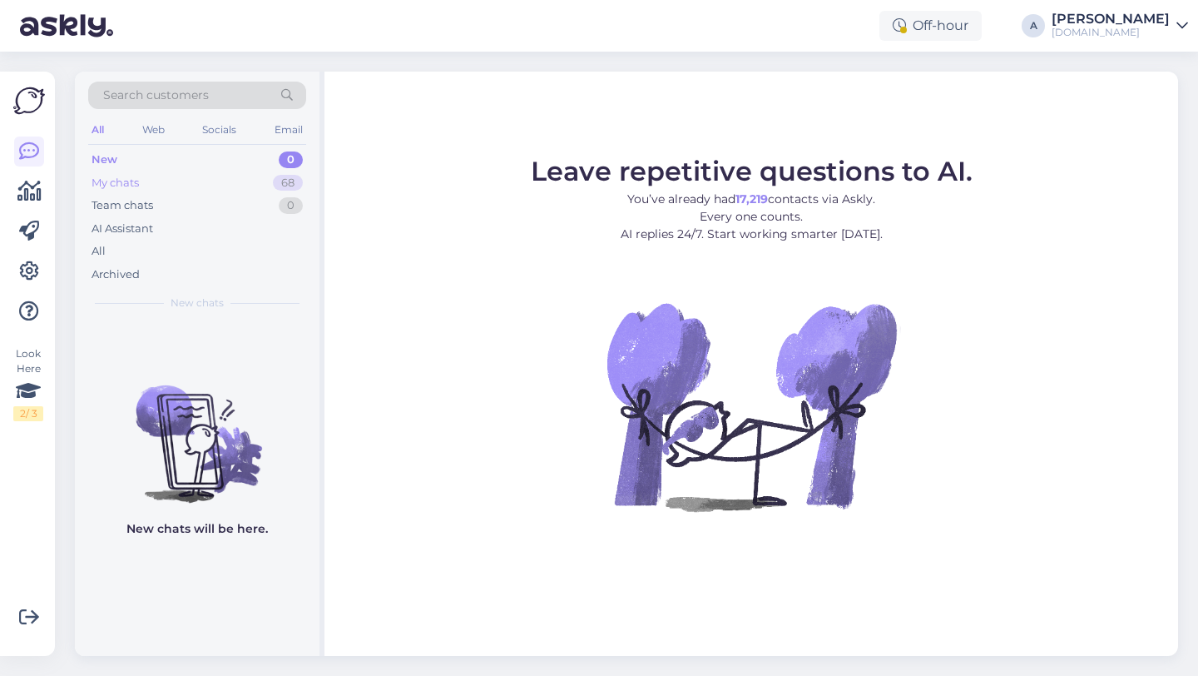
click at [286, 183] on div "68" at bounding box center [288, 183] width 30 height 17
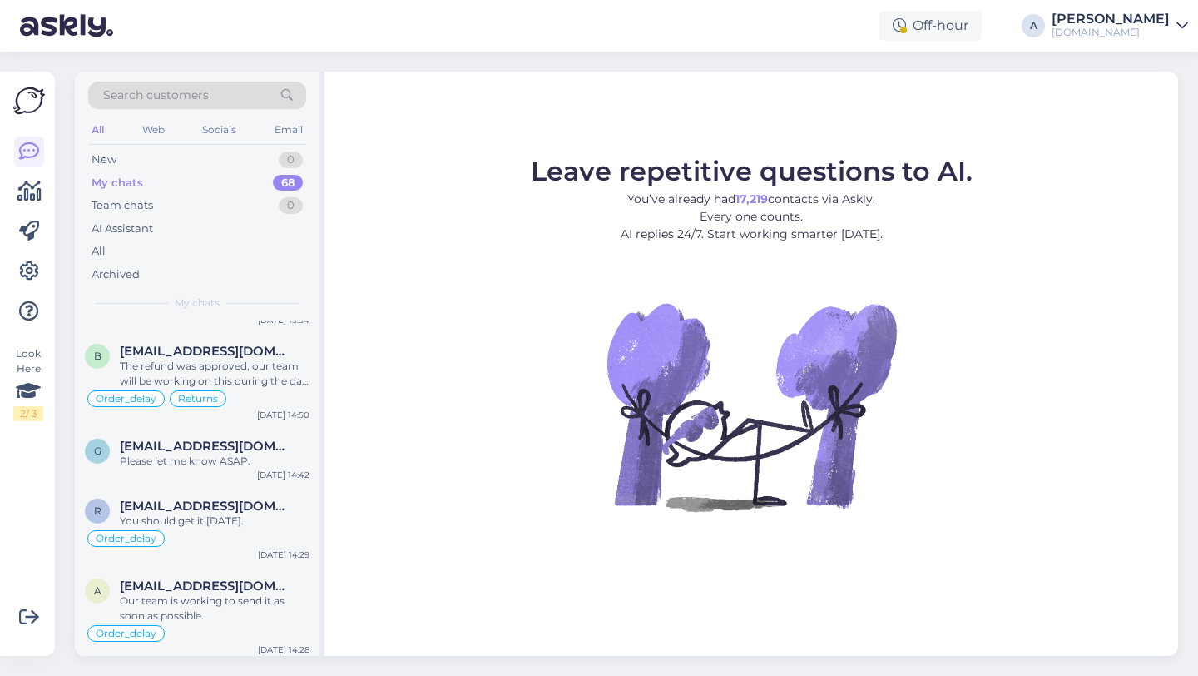
scroll to position [1479, 0]
click at [245, 464] on div "Please let me know ASAP." at bounding box center [215, 457] width 190 height 15
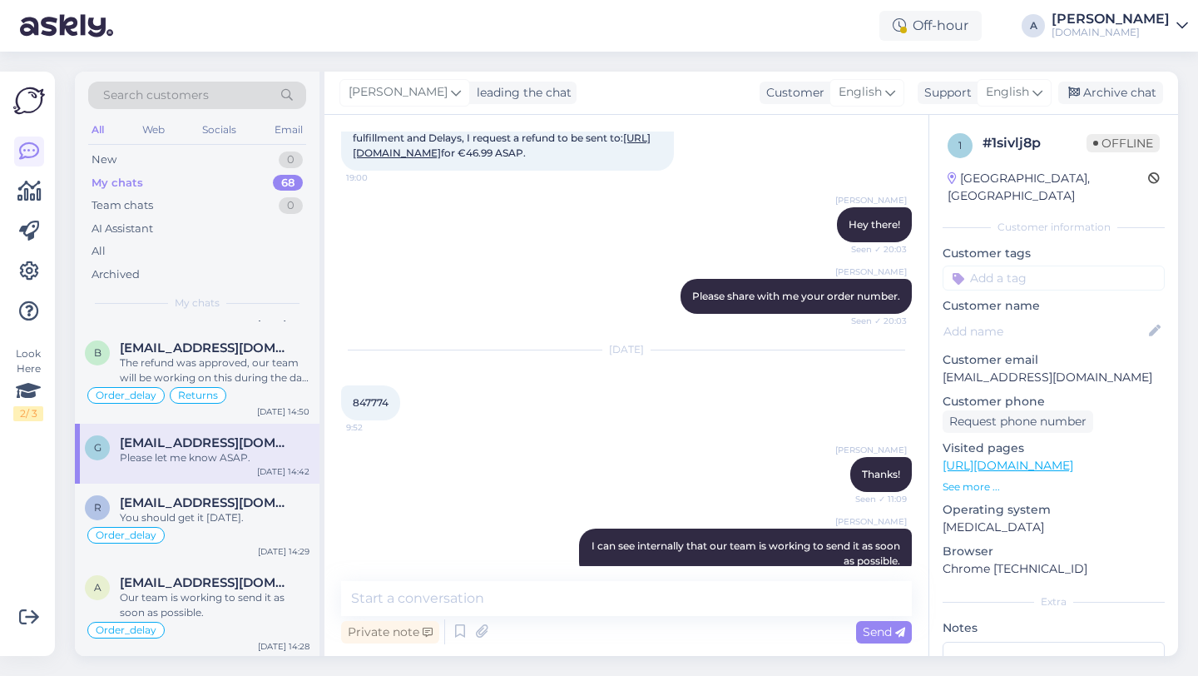
scroll to position [2282, 0]
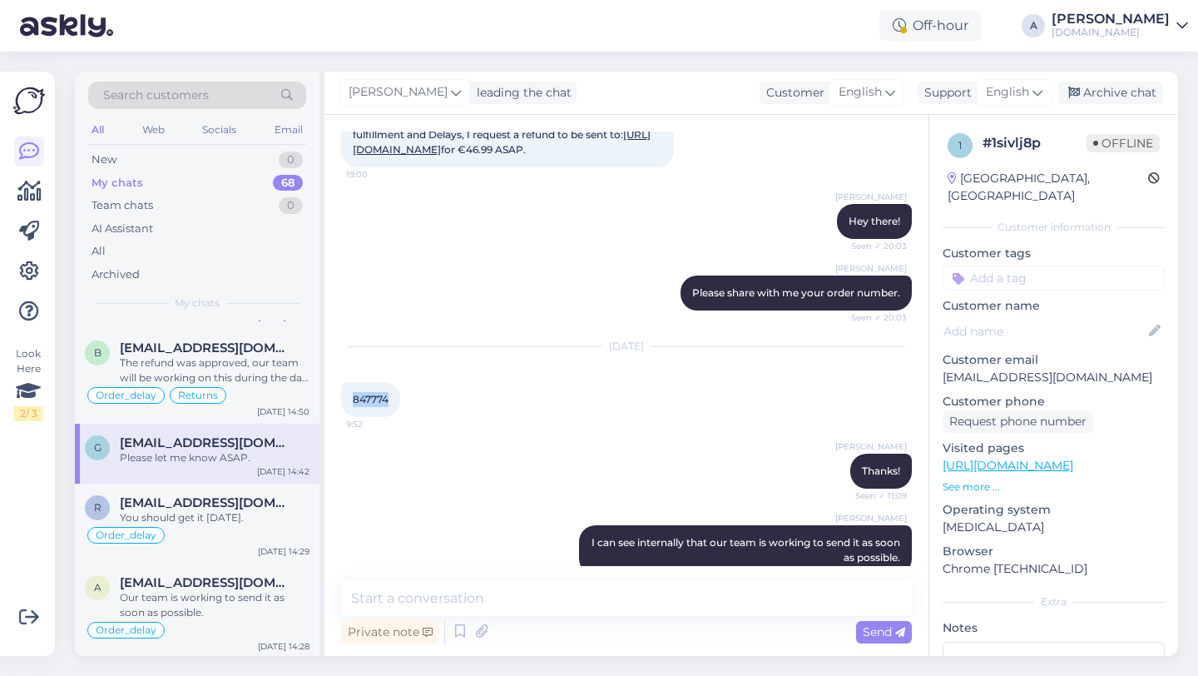
drag, startPoint x: 397, startPoint y: 384, endPoint x: 344, endPoint y: 384, distance: 52.4
click at [344, 384] on div "847774 9:52" at bounding box center [370, 399] width 59 height 35
copy span "847774"
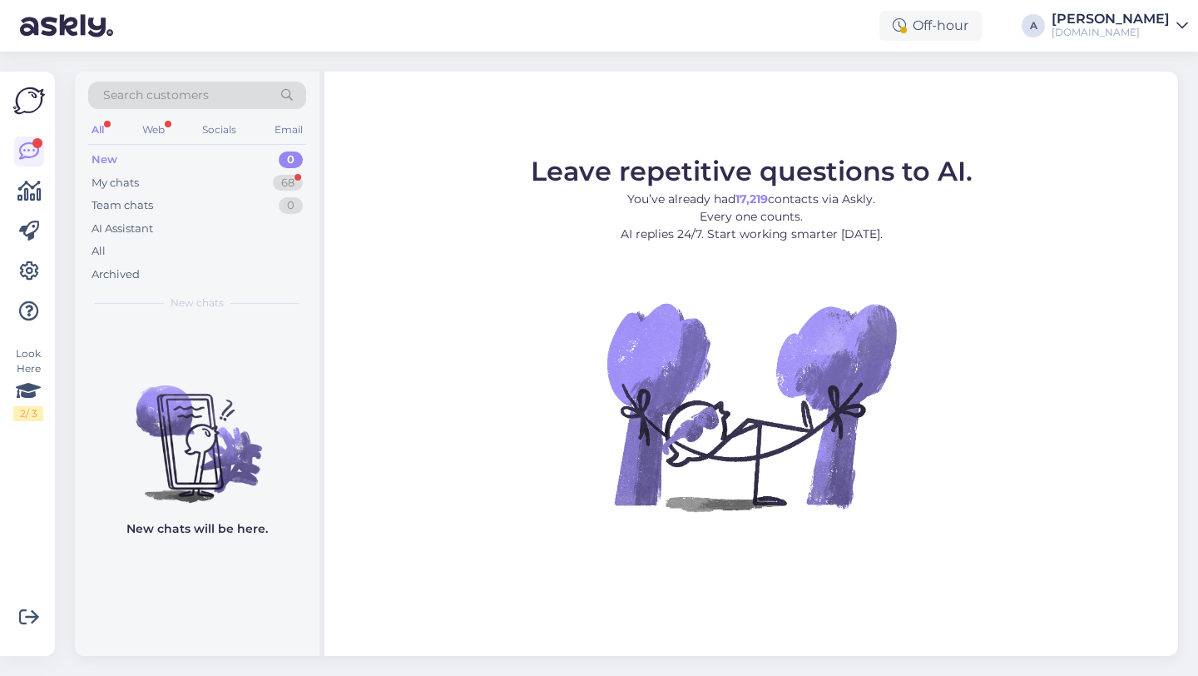
click at [259, 98] on div "Search customers" at bounding box center [197, 95] width 218 height 27
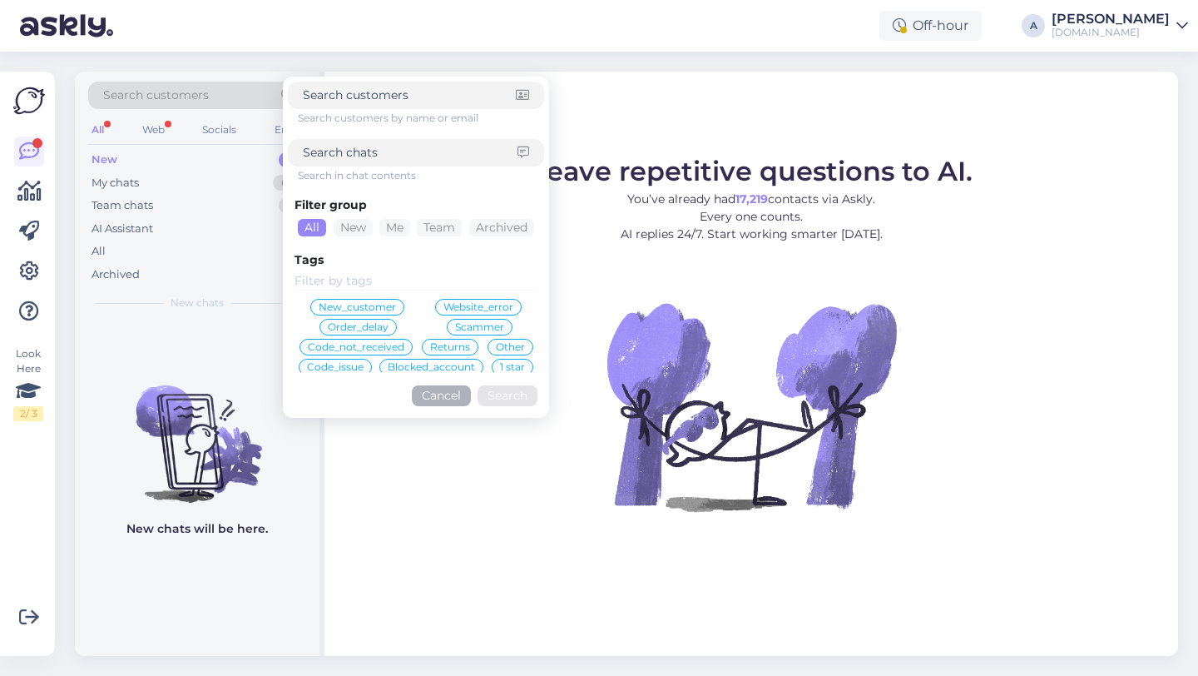
click at [230, 383] on img at bounding box center [197, 430] width 245 height 150
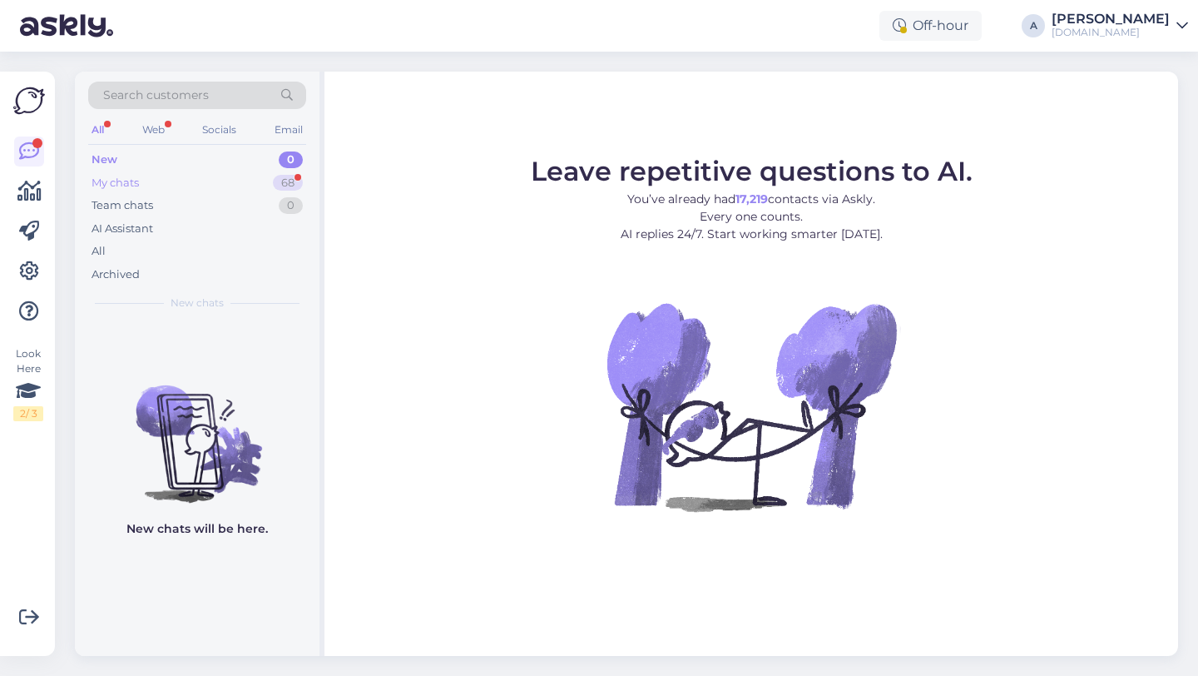
click at [281, 183] on div "68" at bounding box center [288, 183] width 30 height 17
